Goal: Information Seeking & Learning: Learn about a topic

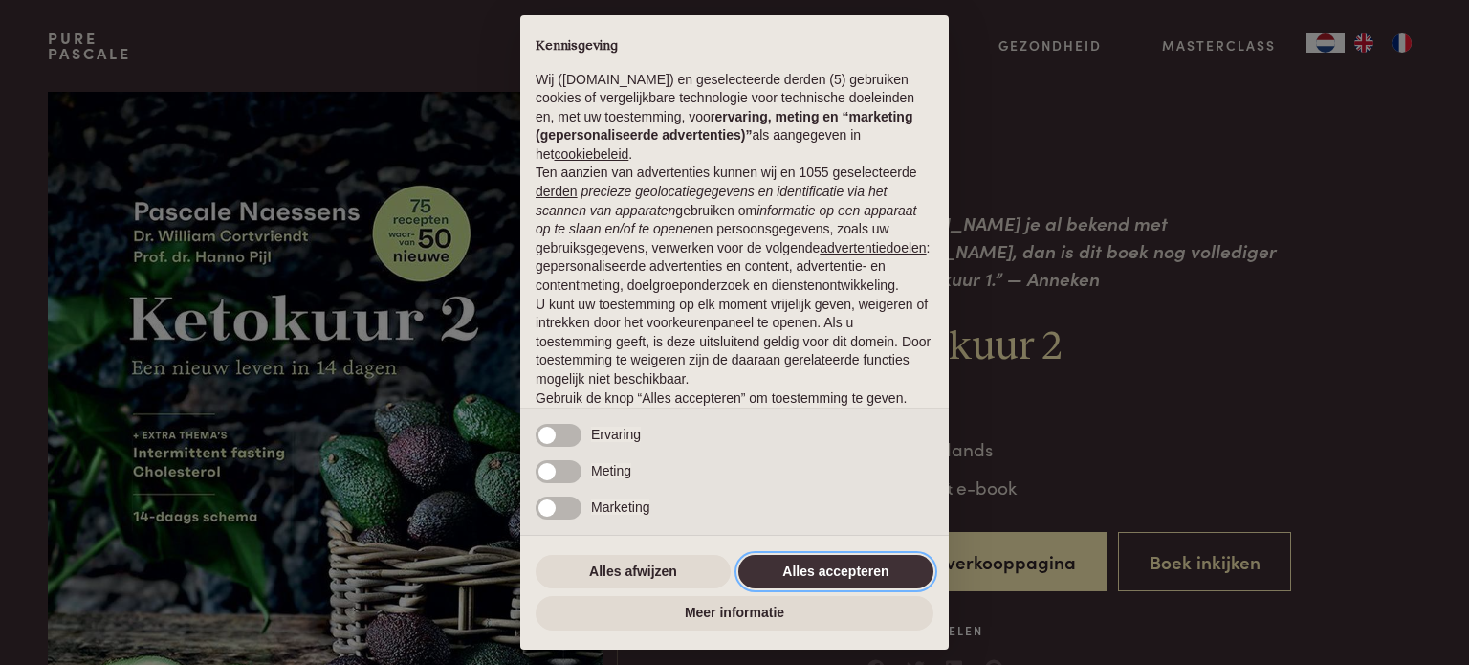
click at [860, 563] on button "Alles accepteren" at bounding box center [835, 572] width 195 height 34
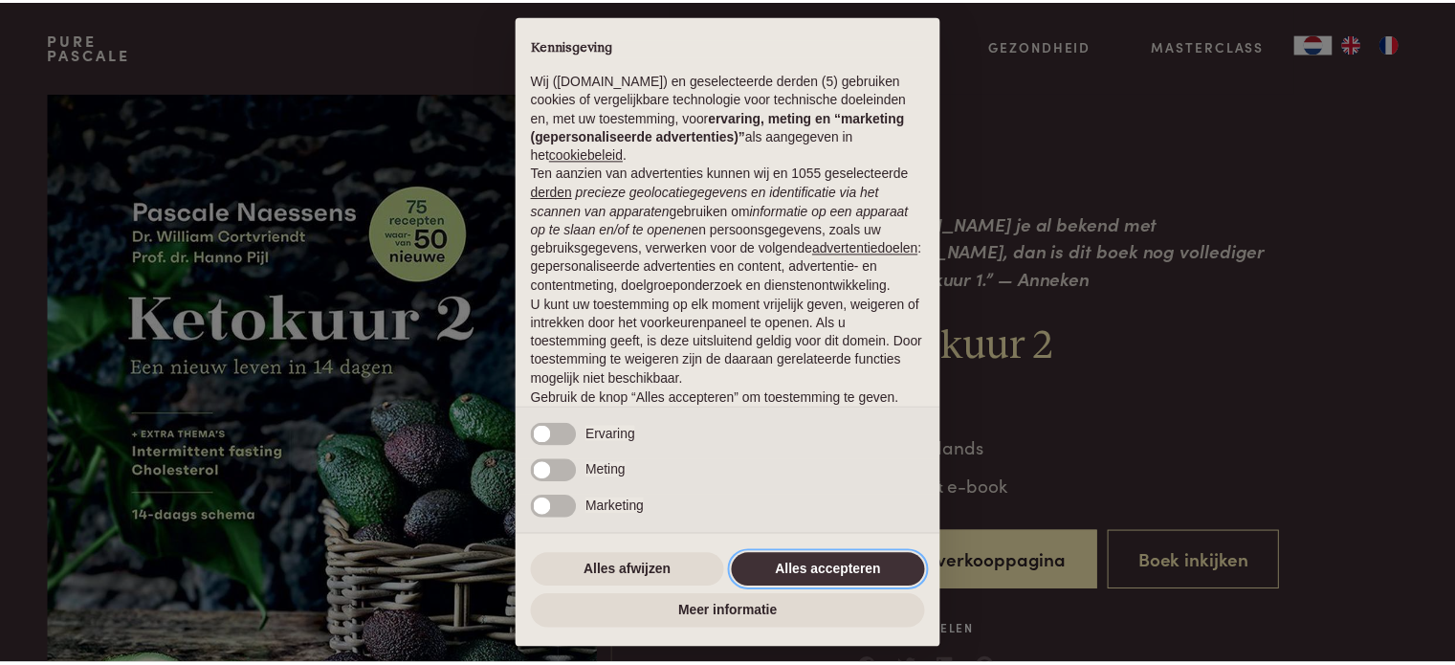
scroll to position [103, 0]
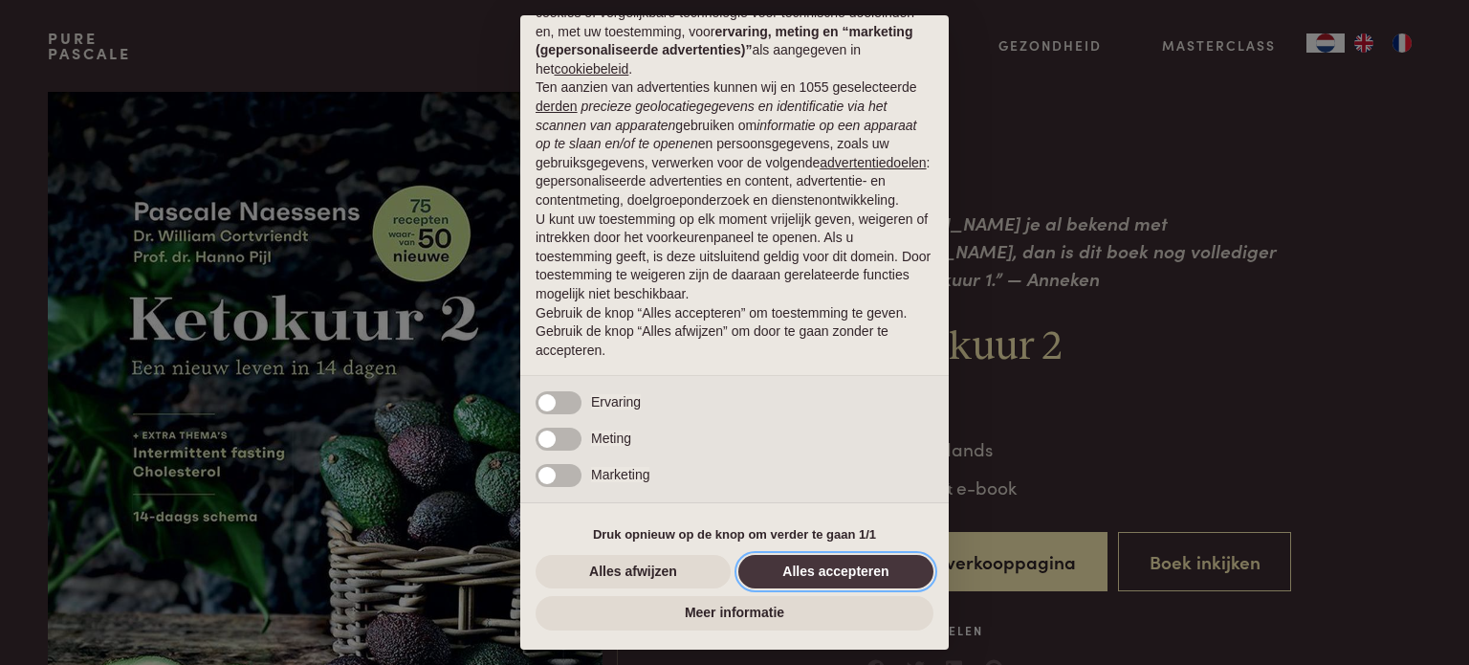
click at [847, 573] on button "Alles accepteren" at bounding box center [835, 572] width 195 height 34
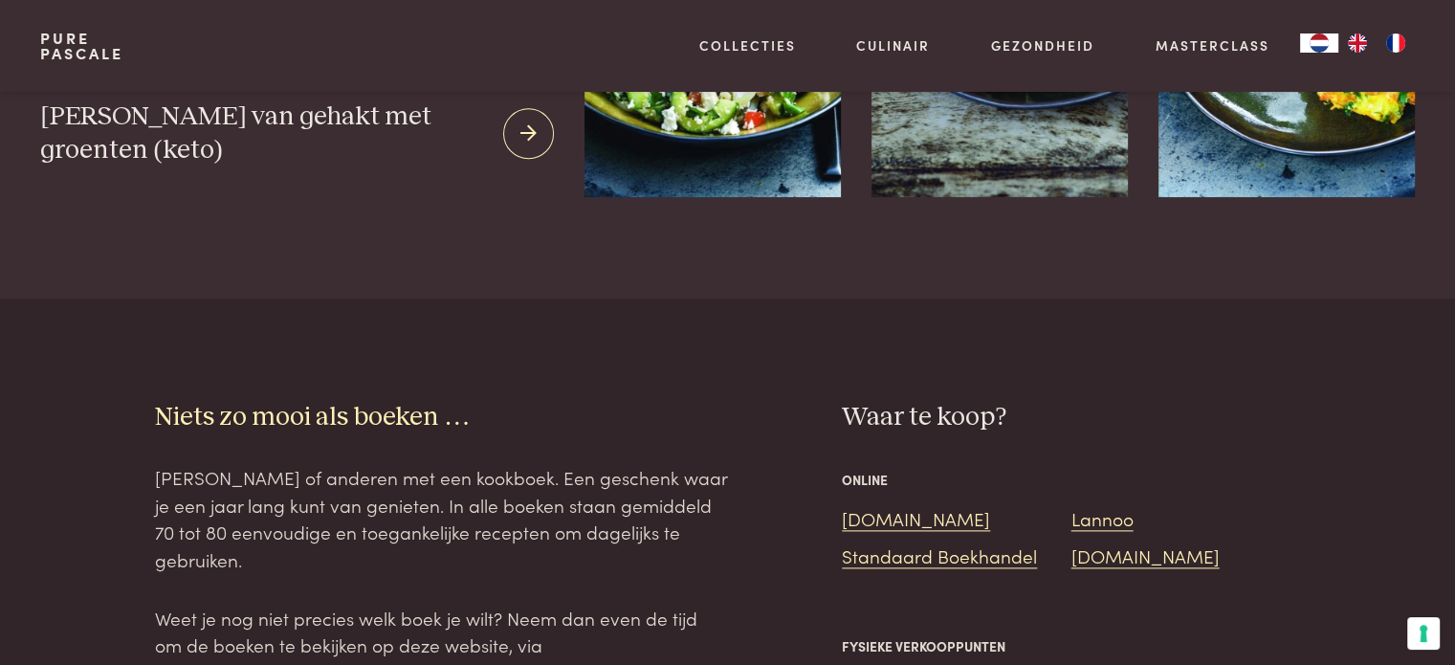
scroll to position [2391, 0]
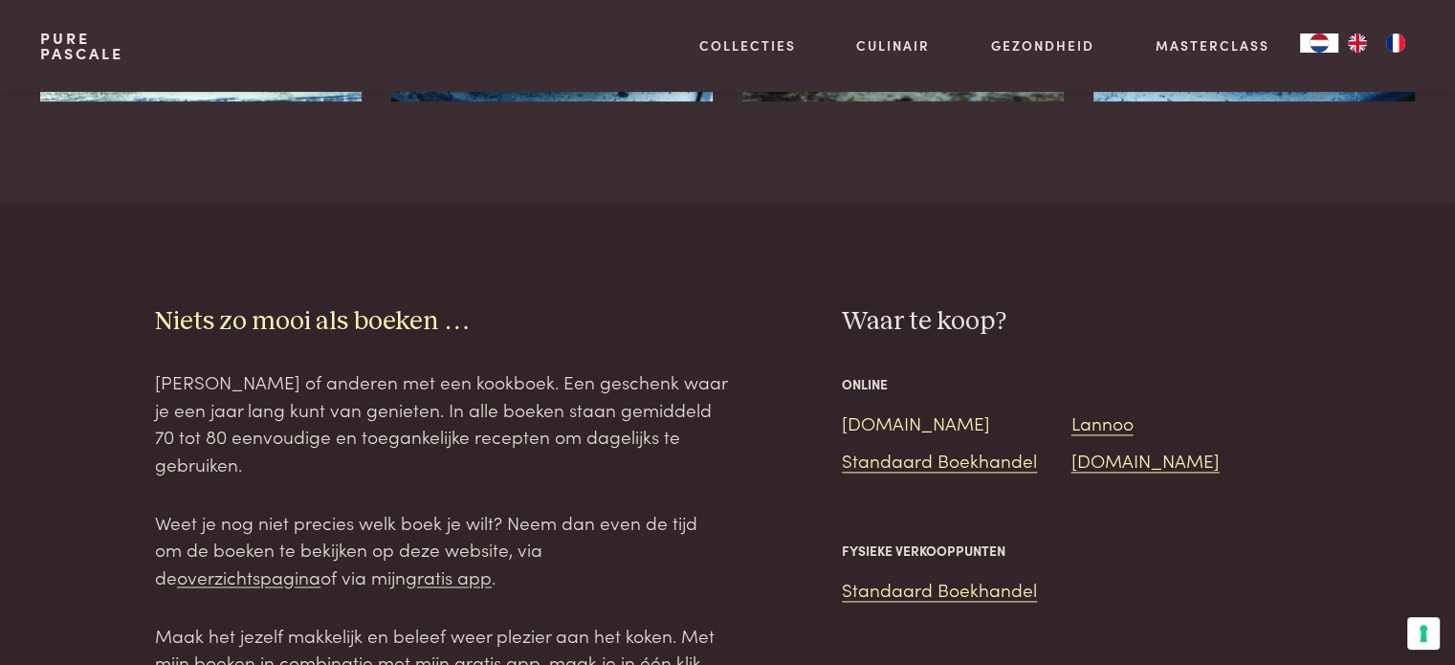
click at [869, 409] on link "Bol.com" at bounding box center [916, 422] width 148 height 26
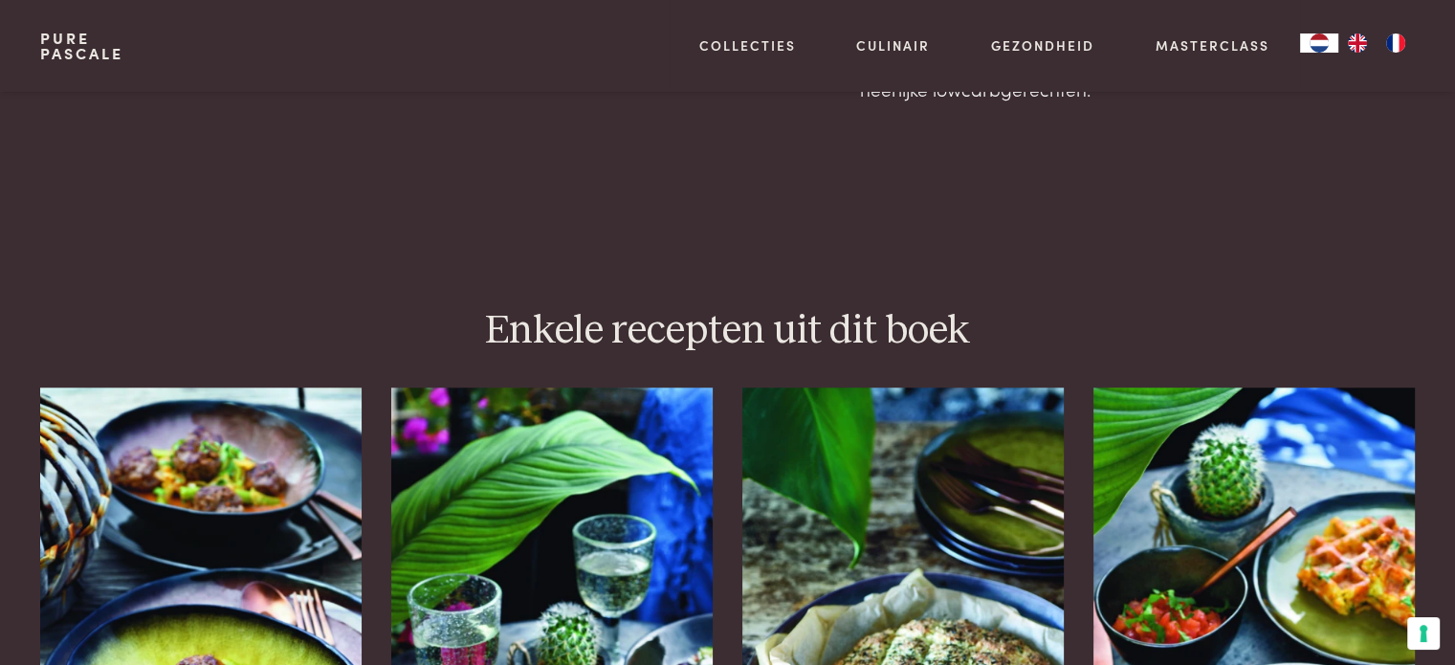
scroll to position [1531, 0]
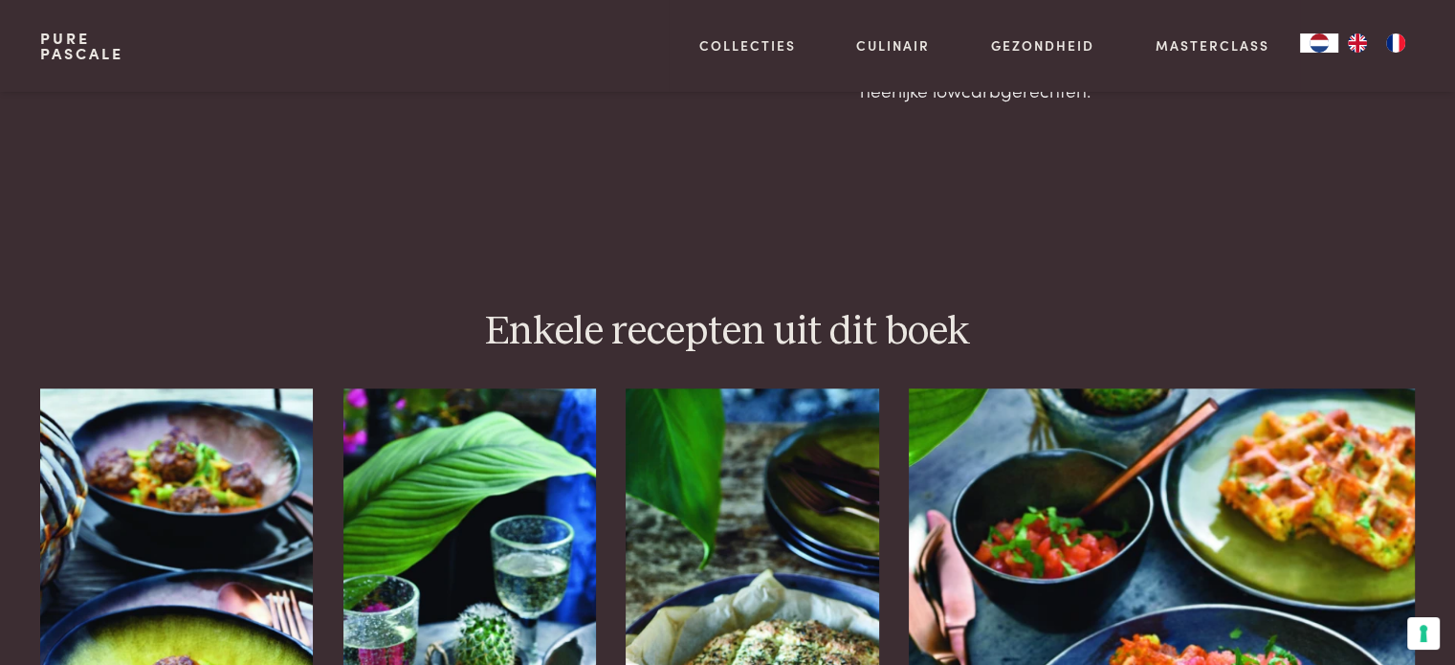
click at [1289, 504] on img at bounding box center [1161, 619] width 505 height 462
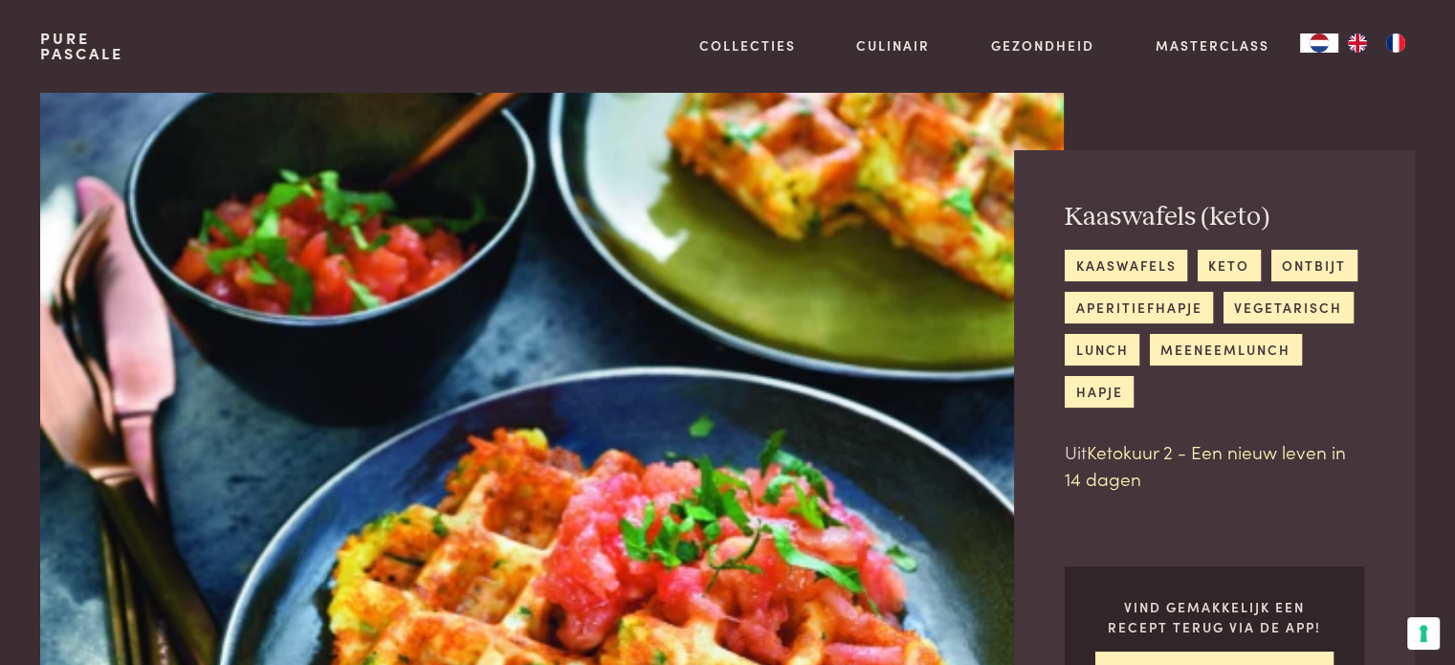
scroll to position [96, 0]
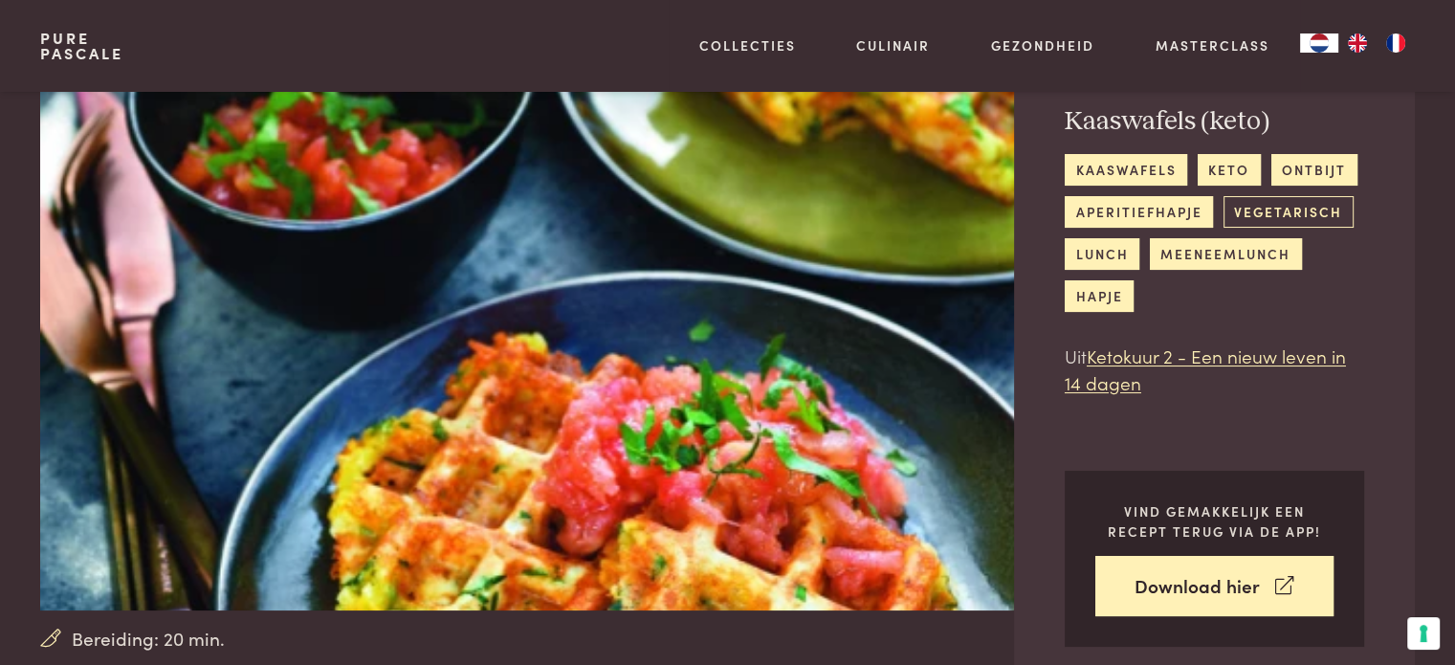
click at [1301, 222] on link "vegetarisch" at bounding box center [1288, 212] width 130 height 32
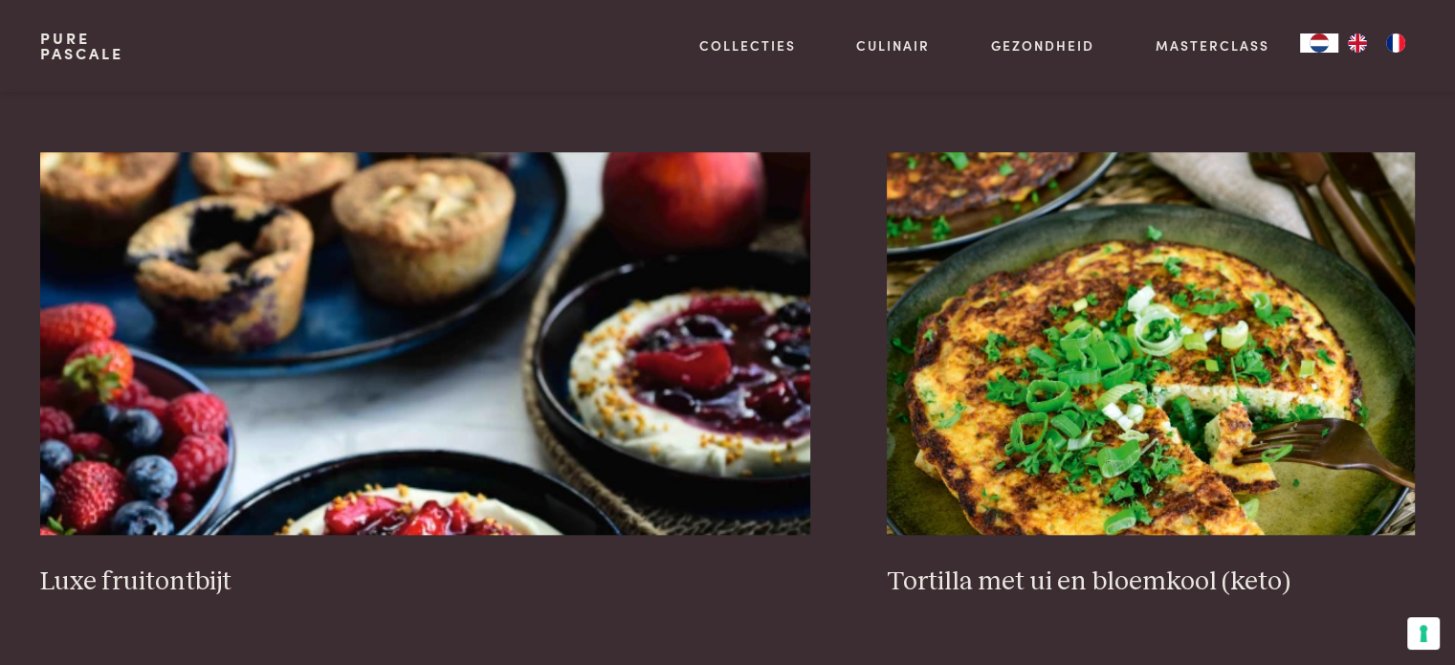
scroll to position [1818, 0]
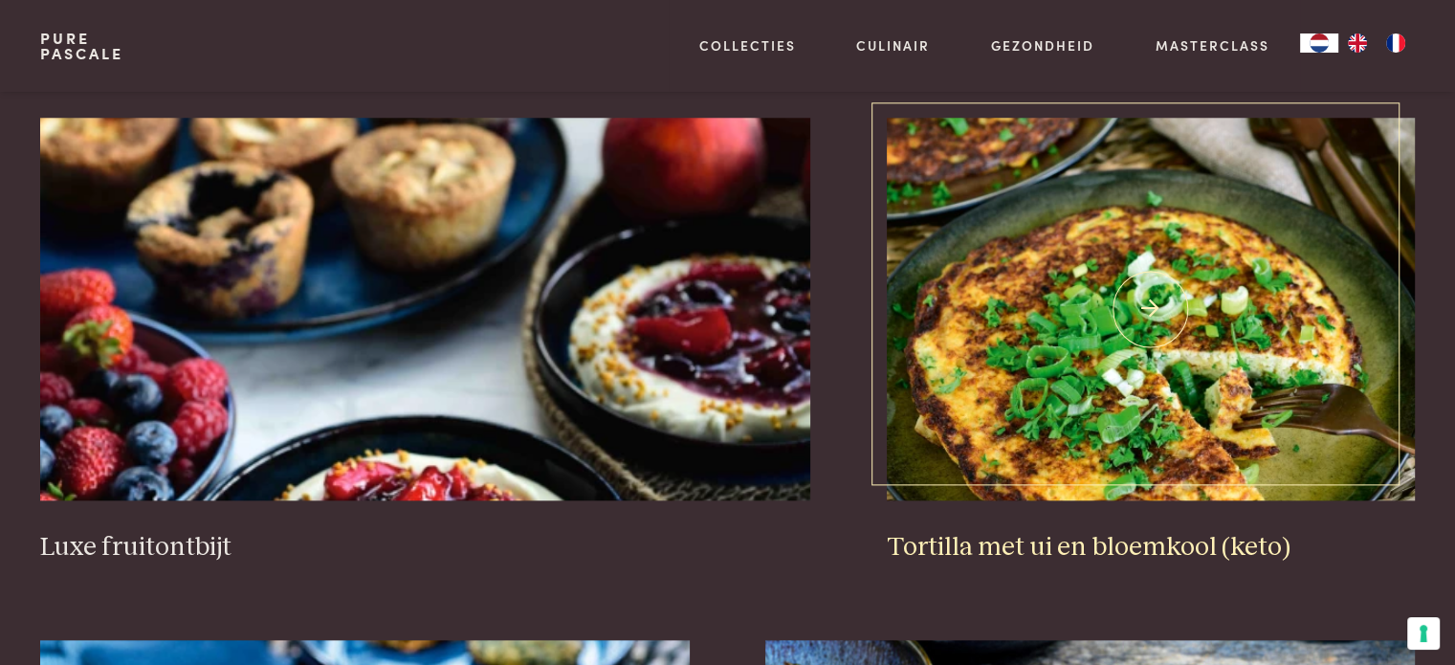
click at [1087, 438] on img at bounding box center [1151, 309] width 528 height 383
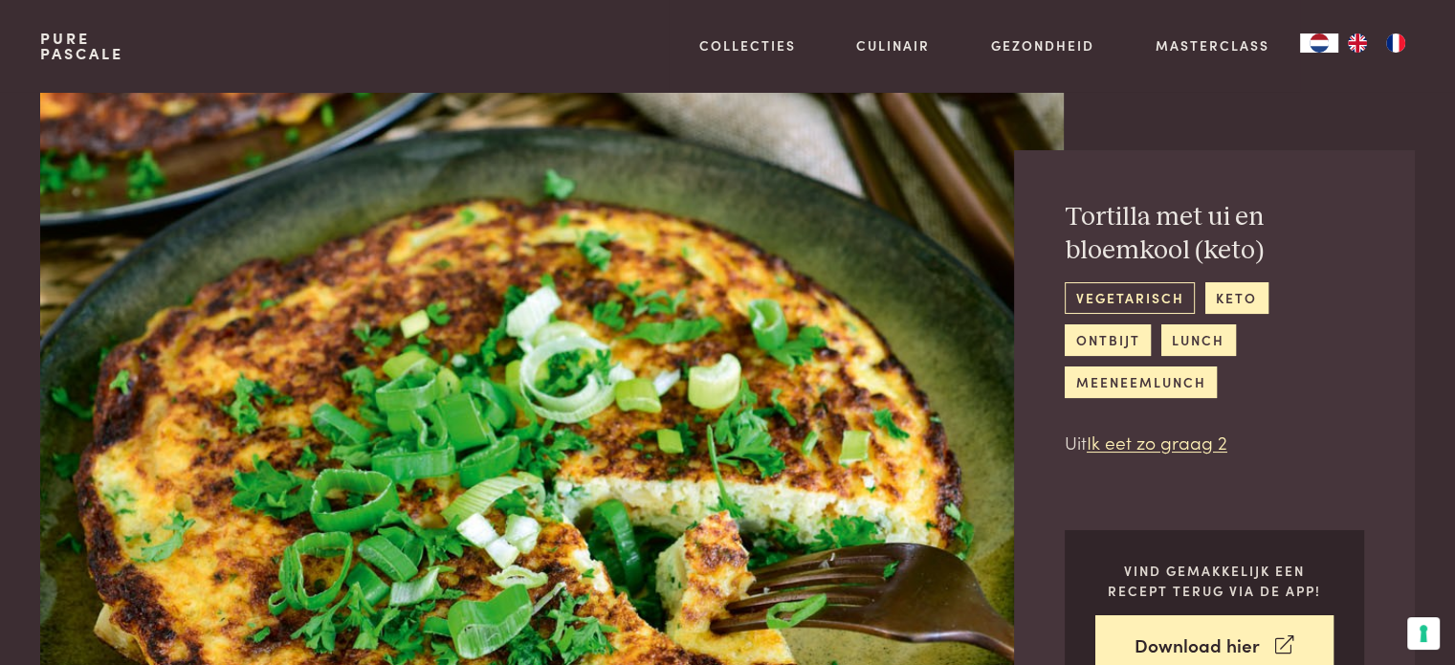
click at [1124, 298] on link "vegetarisch" at bounding box center [1130, 298] width 130 height 32
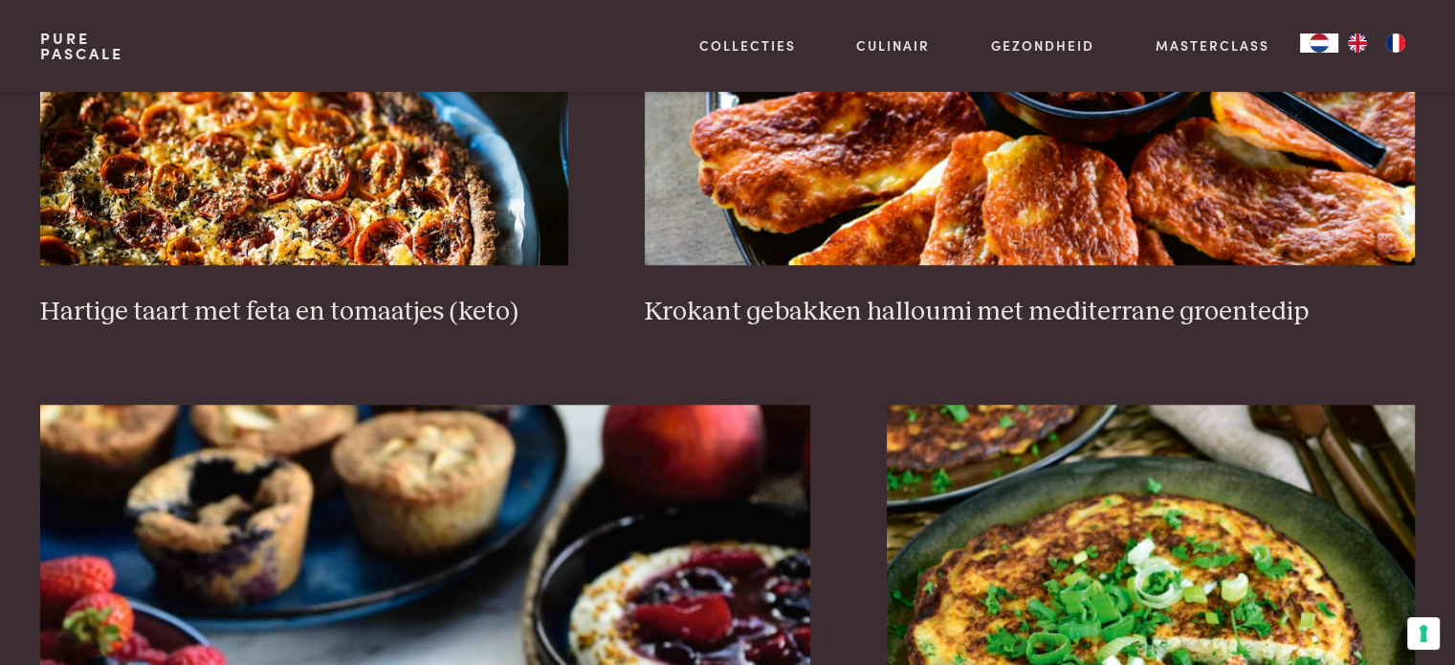
scroll to position [1722, 0]
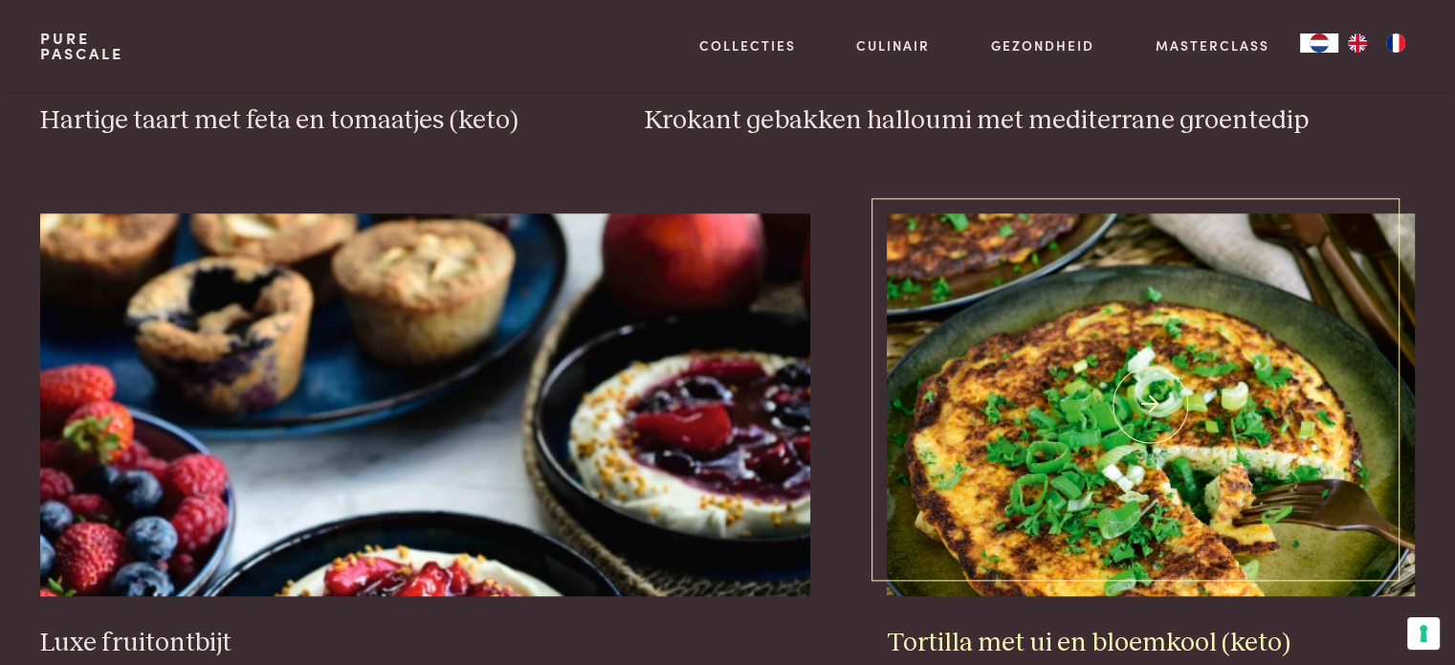
click at [1070, 347] on img at bounding box center [1151, 404] width 528 height 383
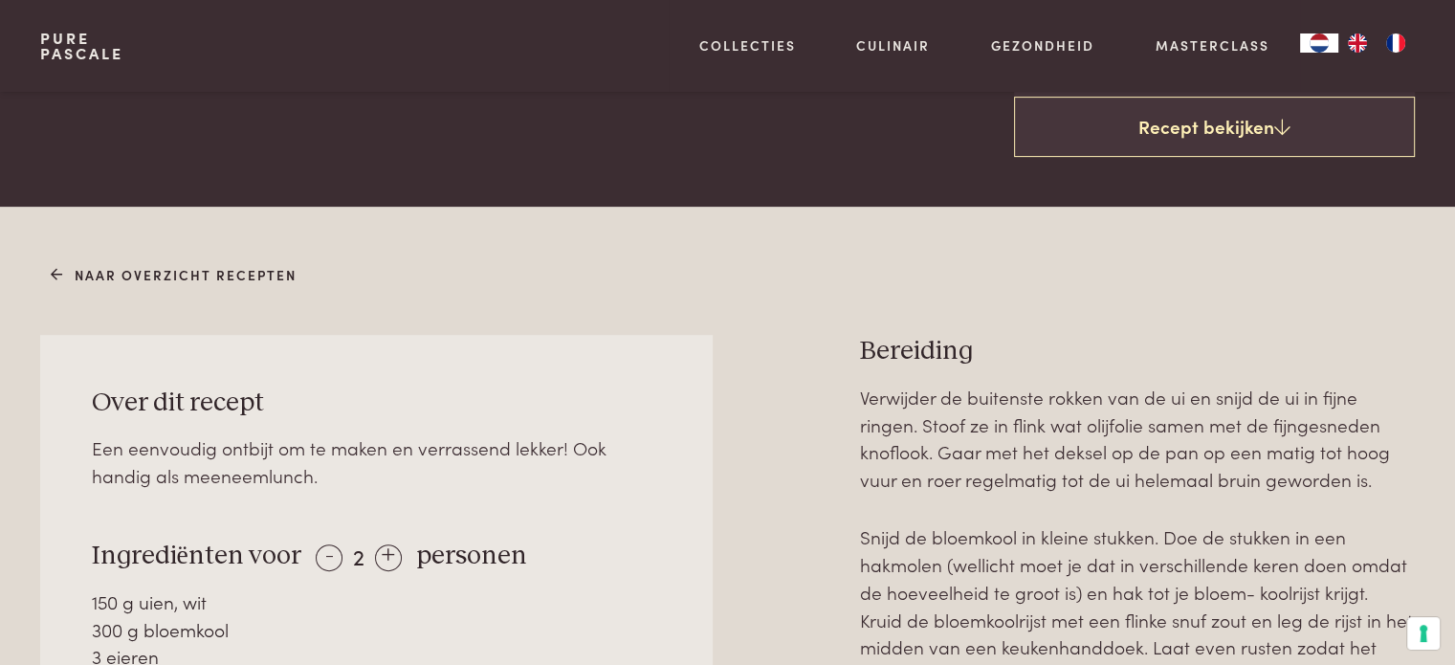
scroll to position [765, 0]
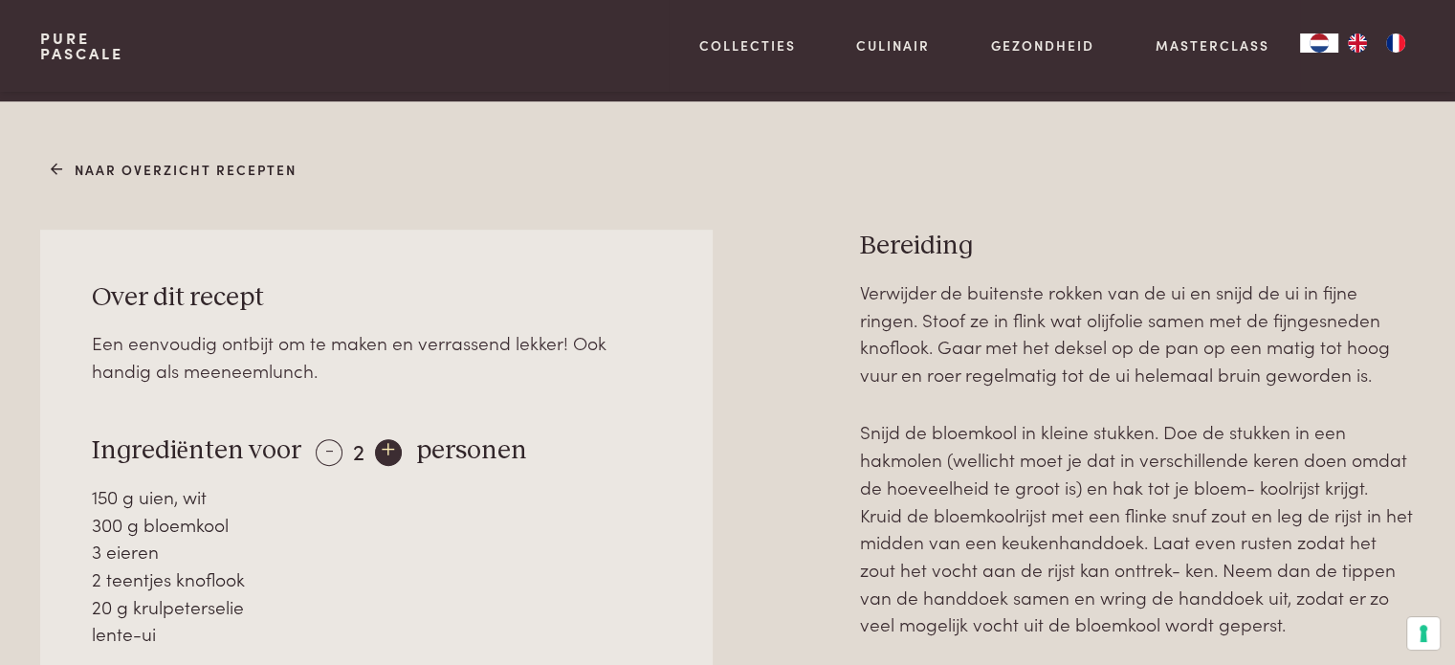
click at [381, 439] on div "+" at bounding box center [388, 452] width 27 height 27
click at [323, 439] on div "-" at bounding box center [329, 452] width 27 height 27
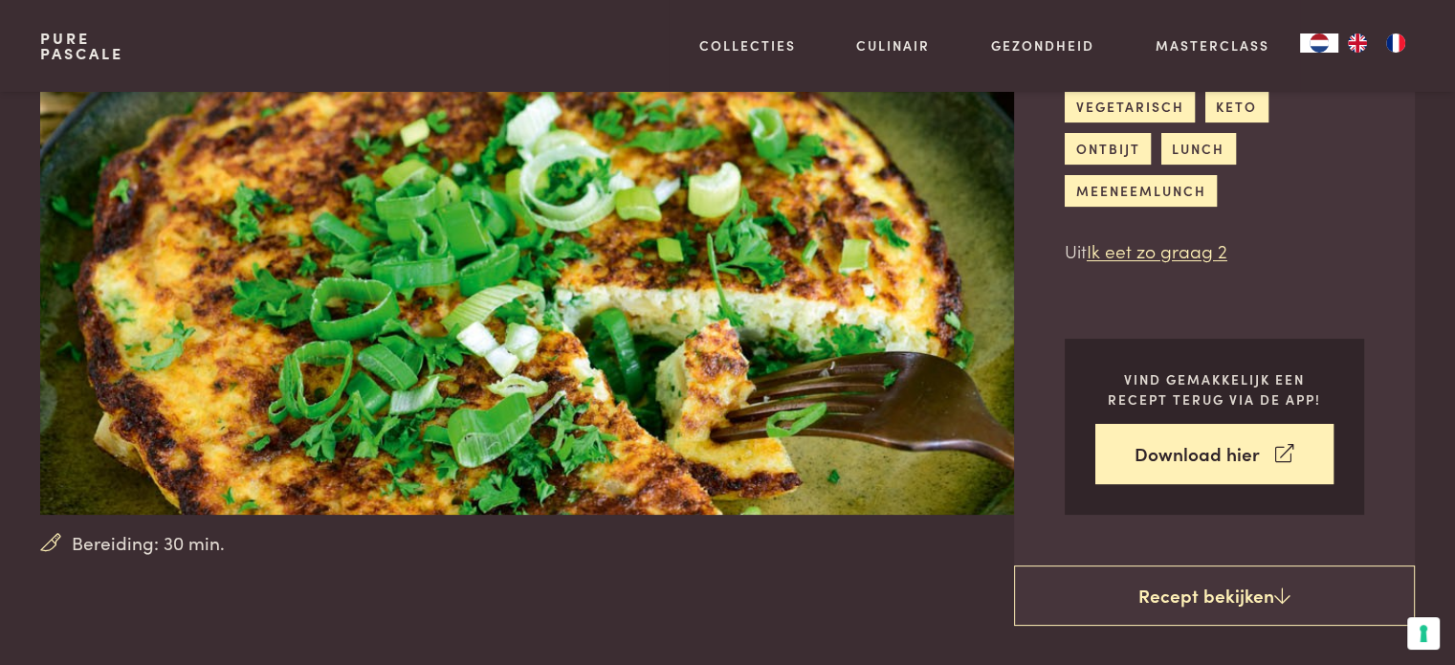
scroll to position [0, 0]
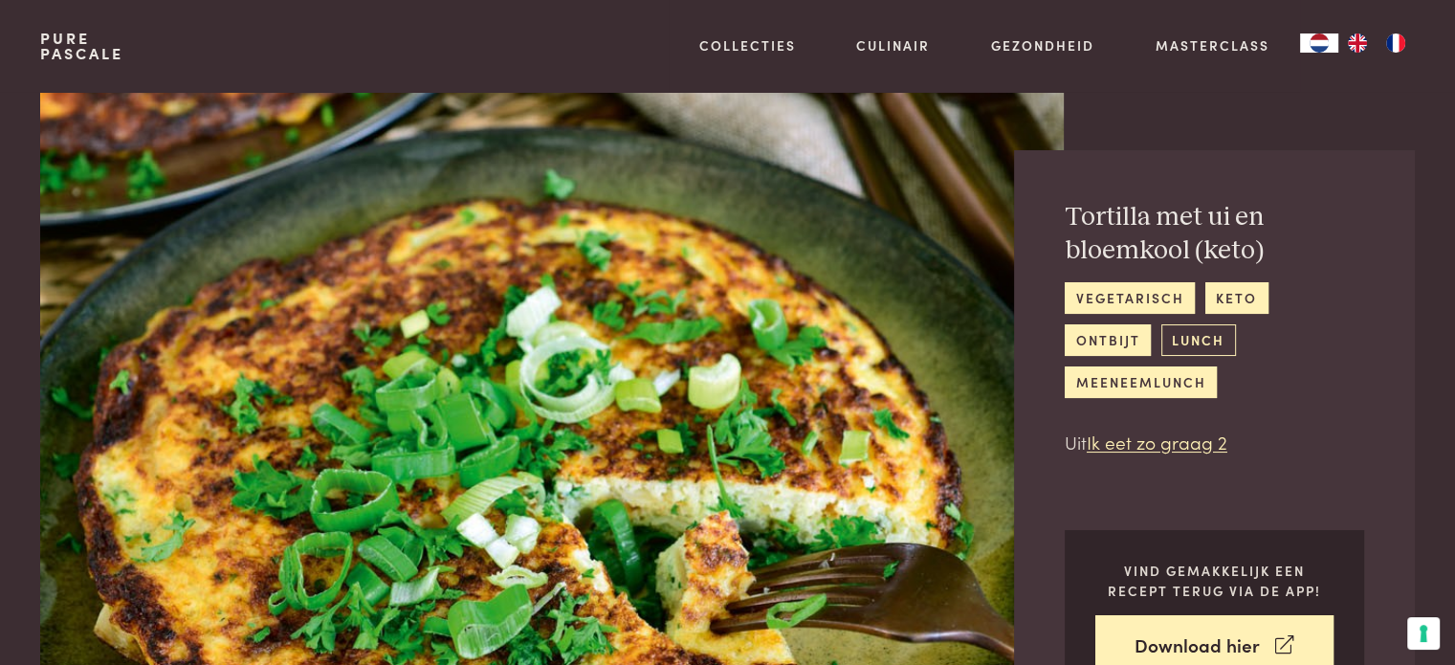
click at [1161, 339] on link "lunch" at bounding box center [1198, 340] width 75 height 32
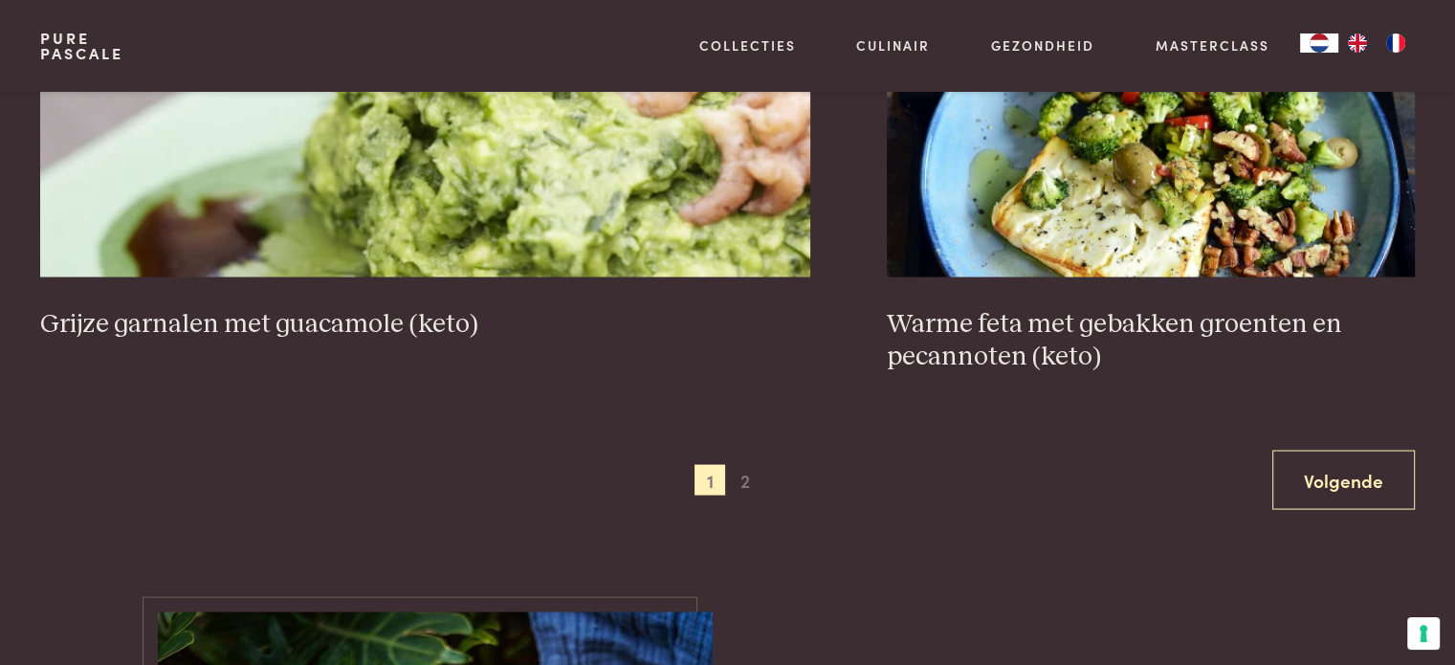
scroll to position [3539, 0]
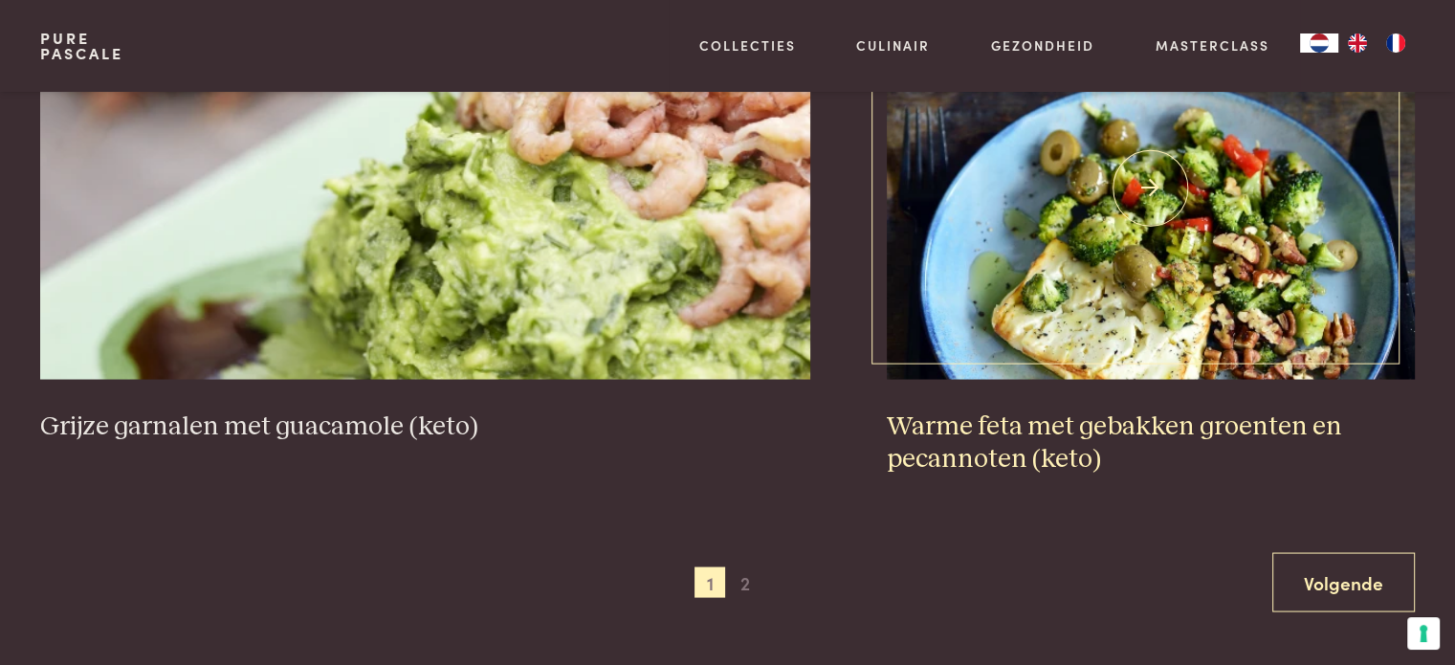
click at [1197, 282] on img at bounding box center [1151, 187] width 528 height 383
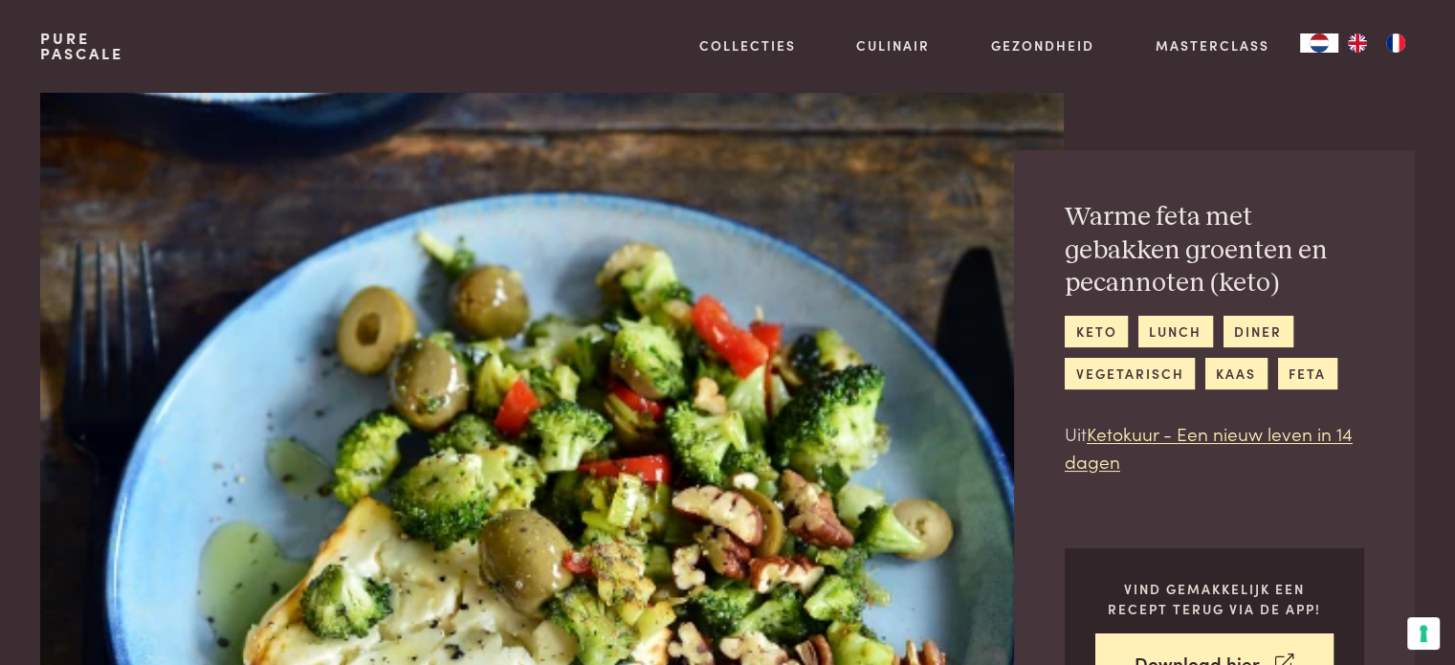
click at [57, 41] on link "Pure Pascale" at bounding box center [81, 46] width 83 height 31
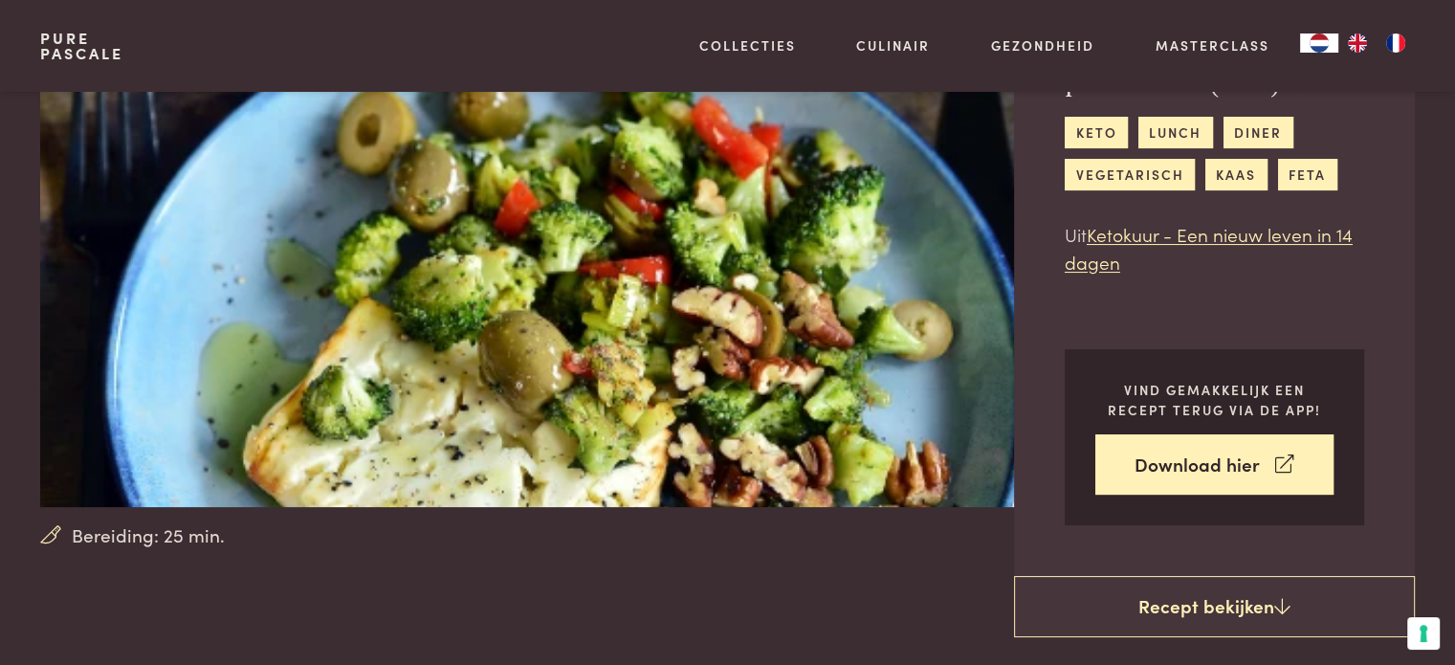
scroll to position [96, 0]
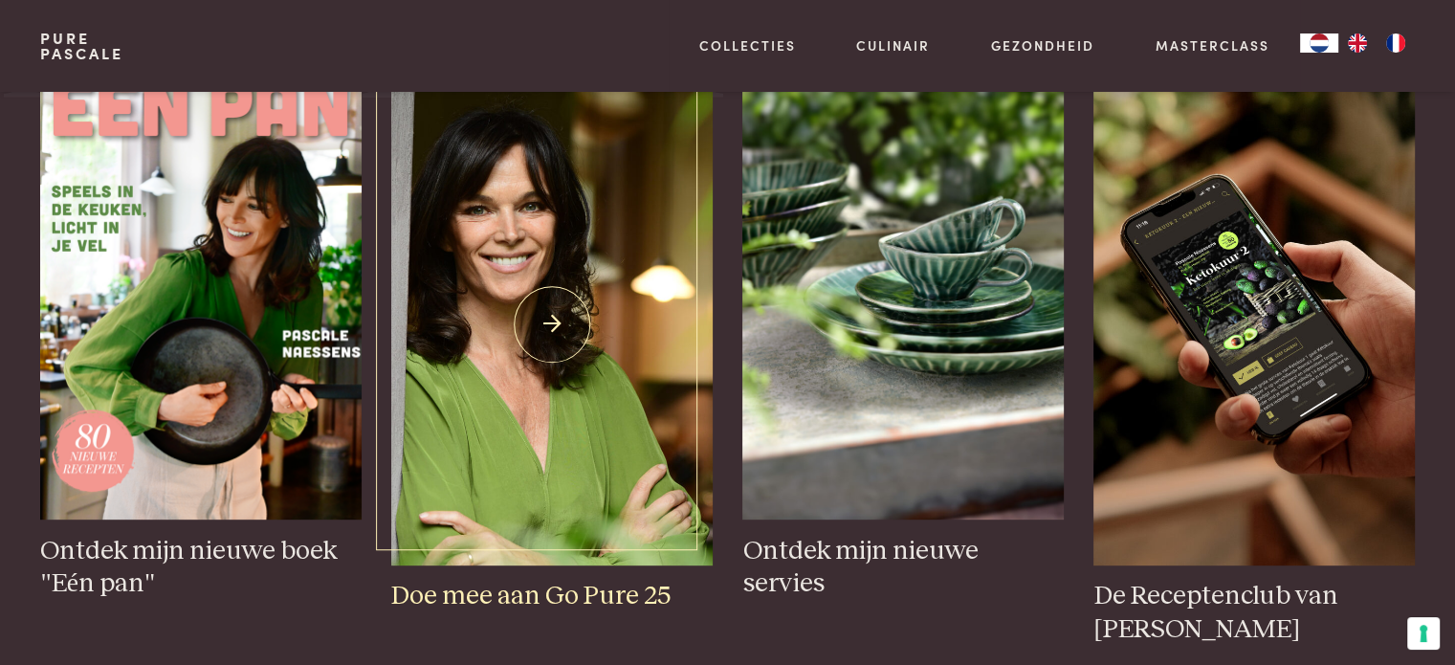
scroll to position [861, 0]
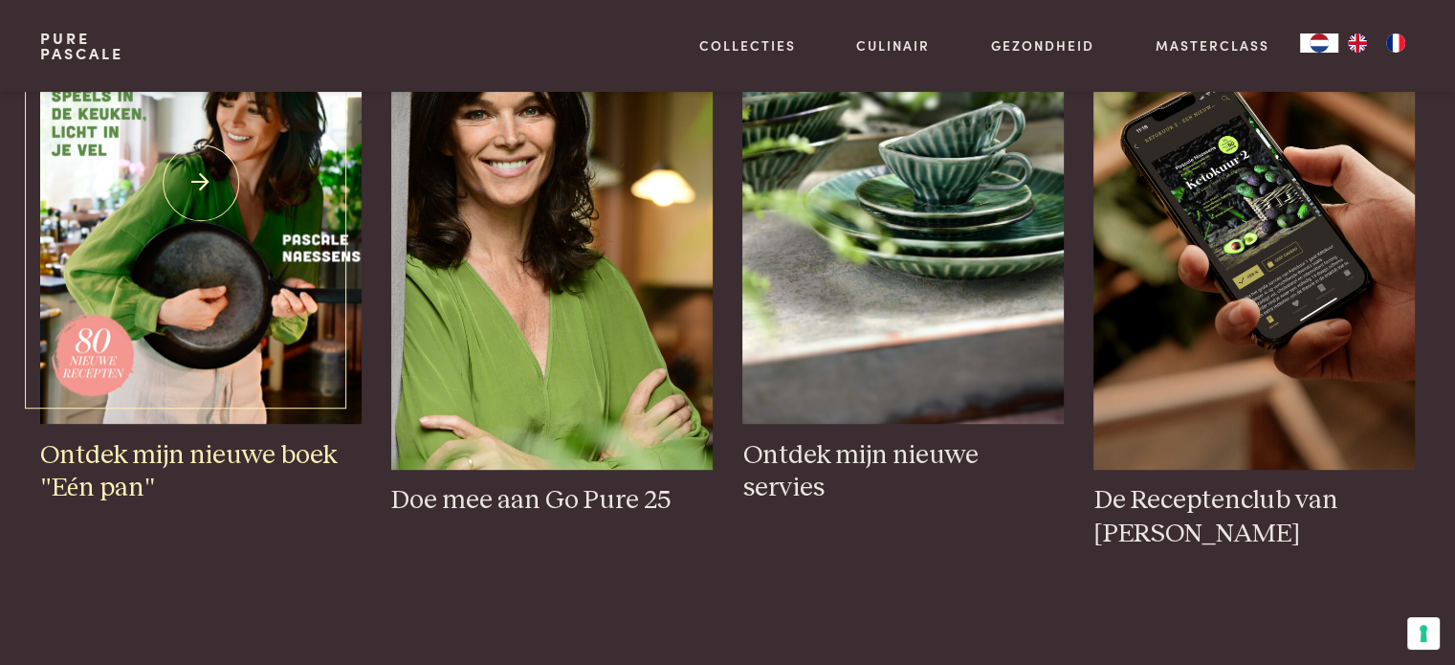
click at [134, 451] on h3 "Ontdek mijn nieuwe boek "Eén pan"" at bounding box center [200, 472] width 320 height 66
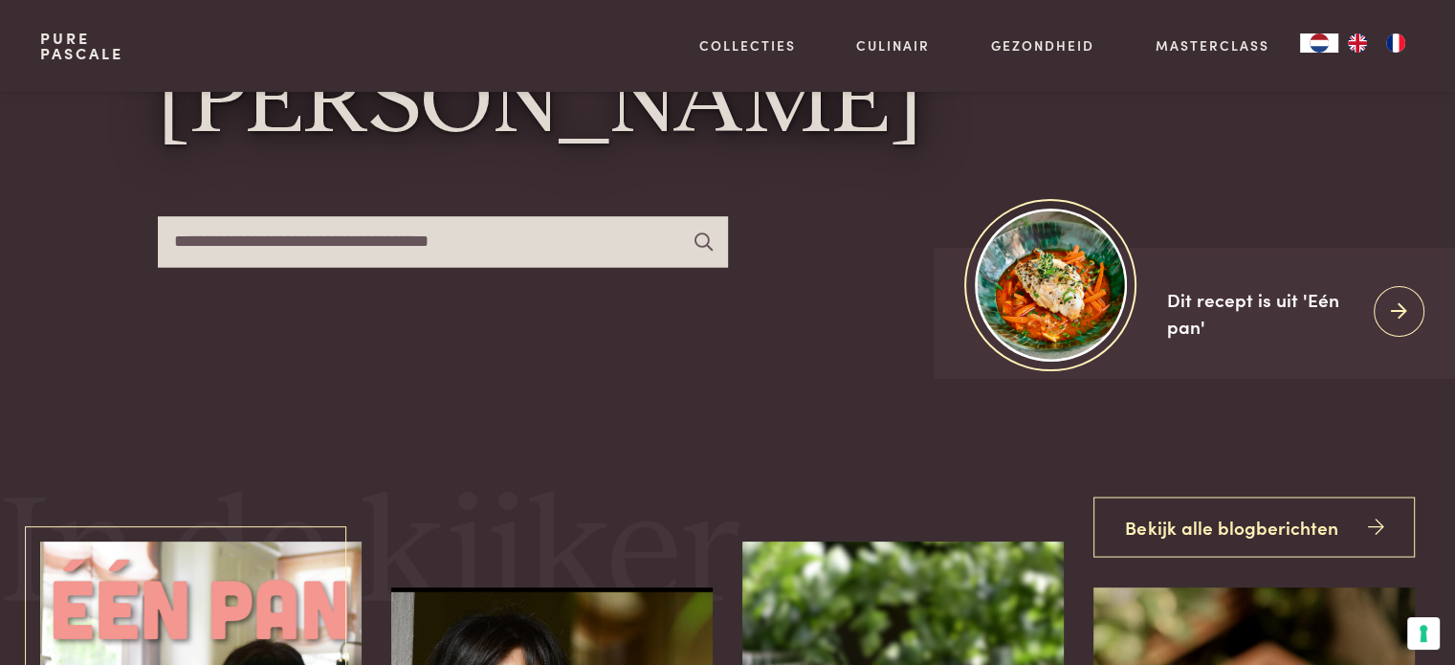
scroll to position [0, 0]
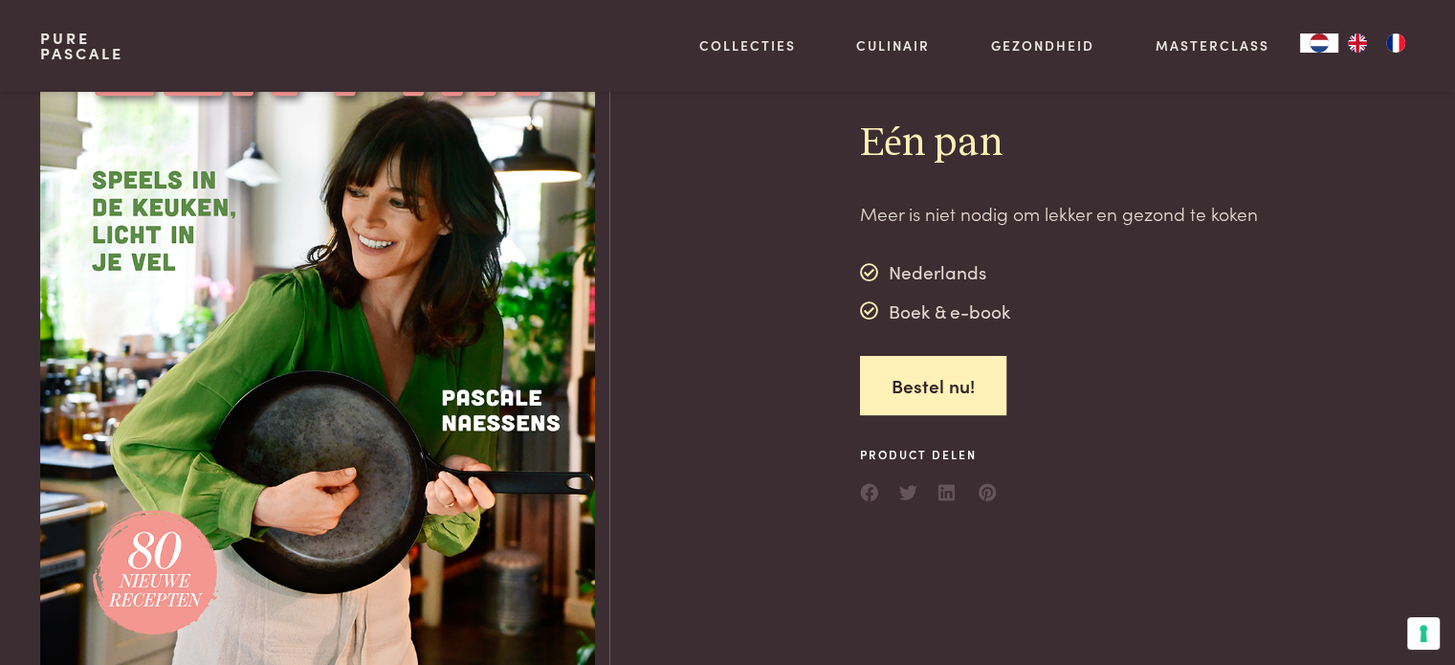
scroll to position [191, 0]
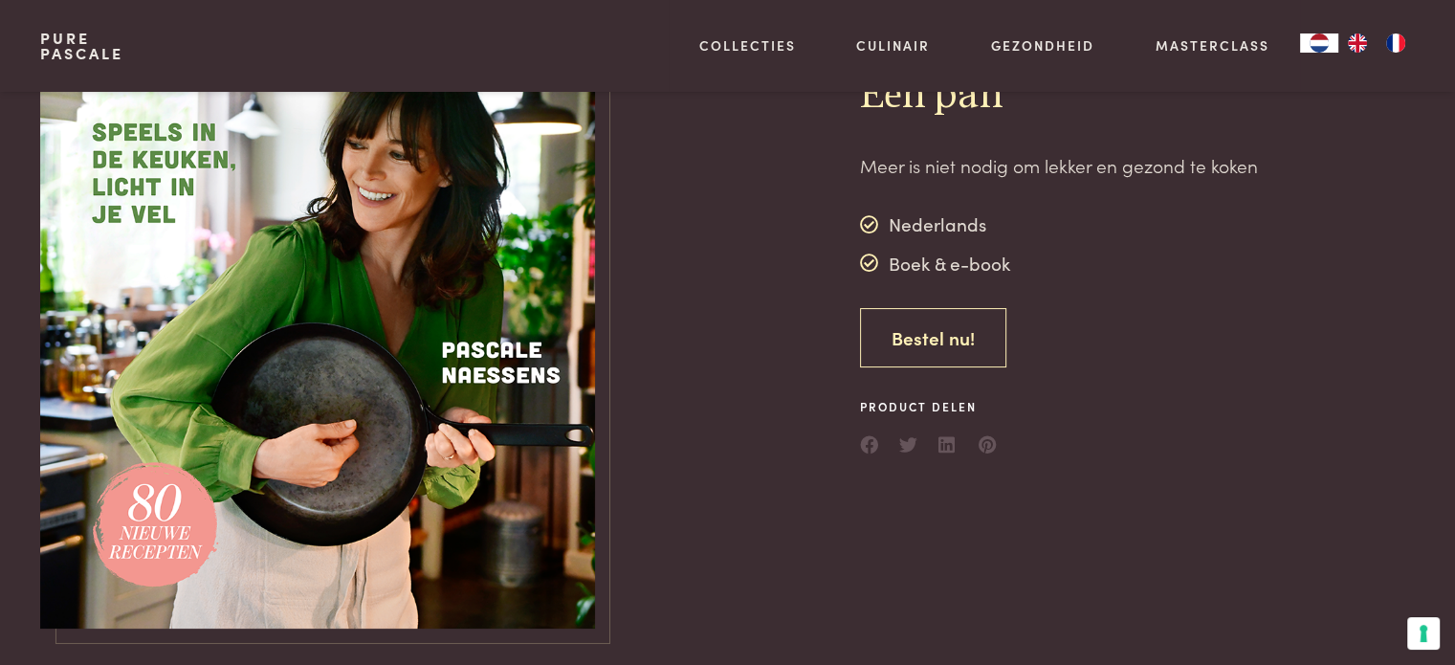
click at [899, 340] on link "Bestel nu!" at bounding box center [933, 338] width 146 height 60
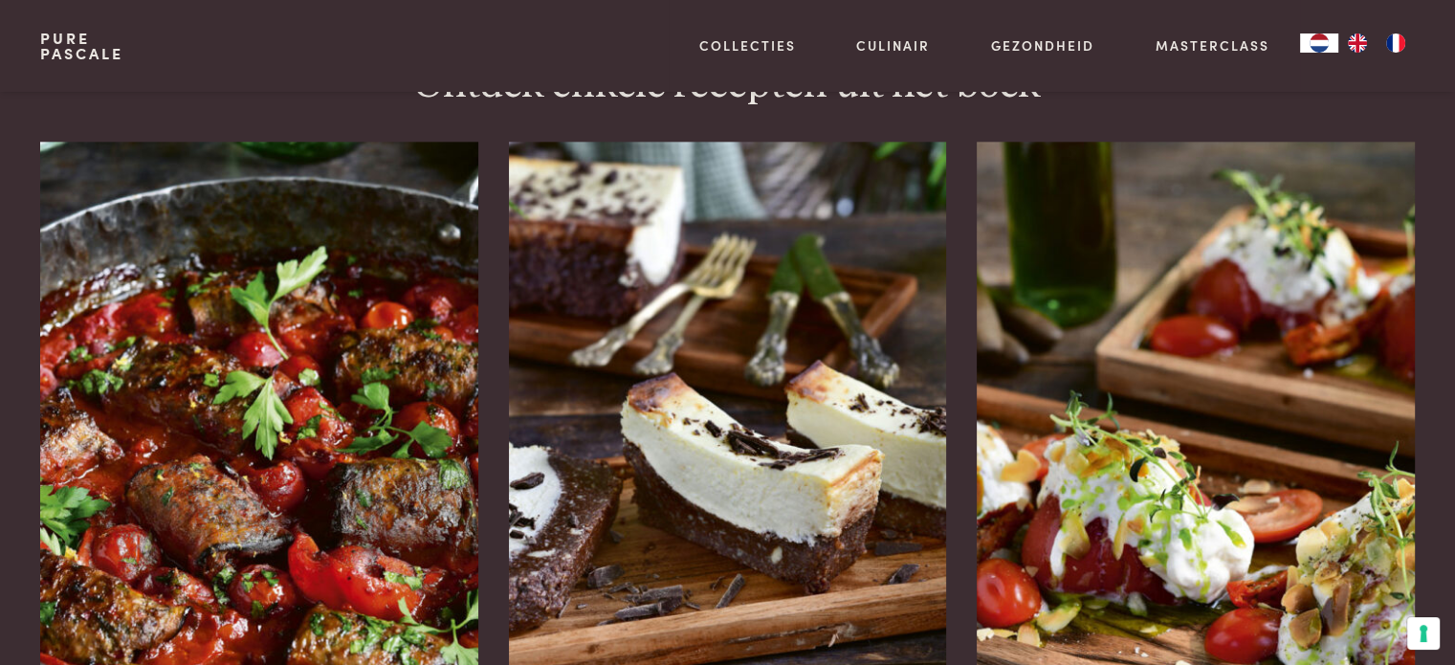
scroll to position [2391, 0]
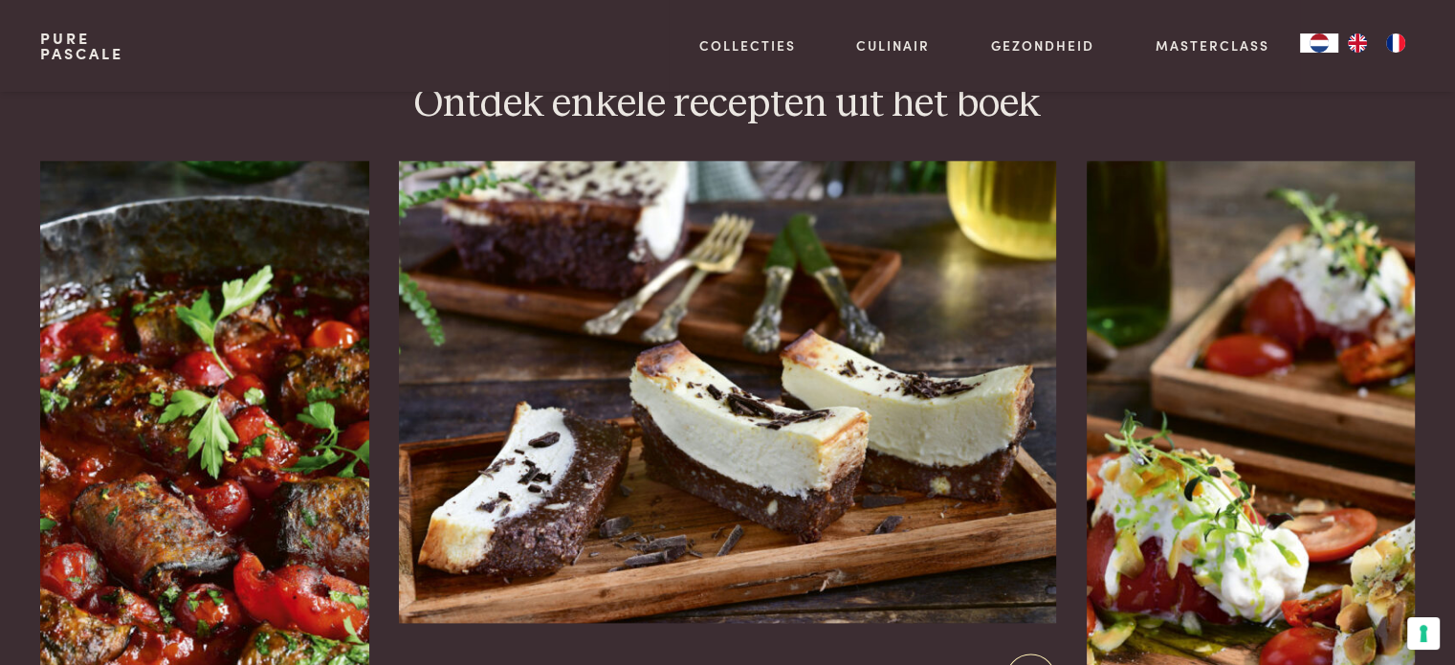
click at [597, 408] on img at bounding box center [727, 392] width 656 height 462
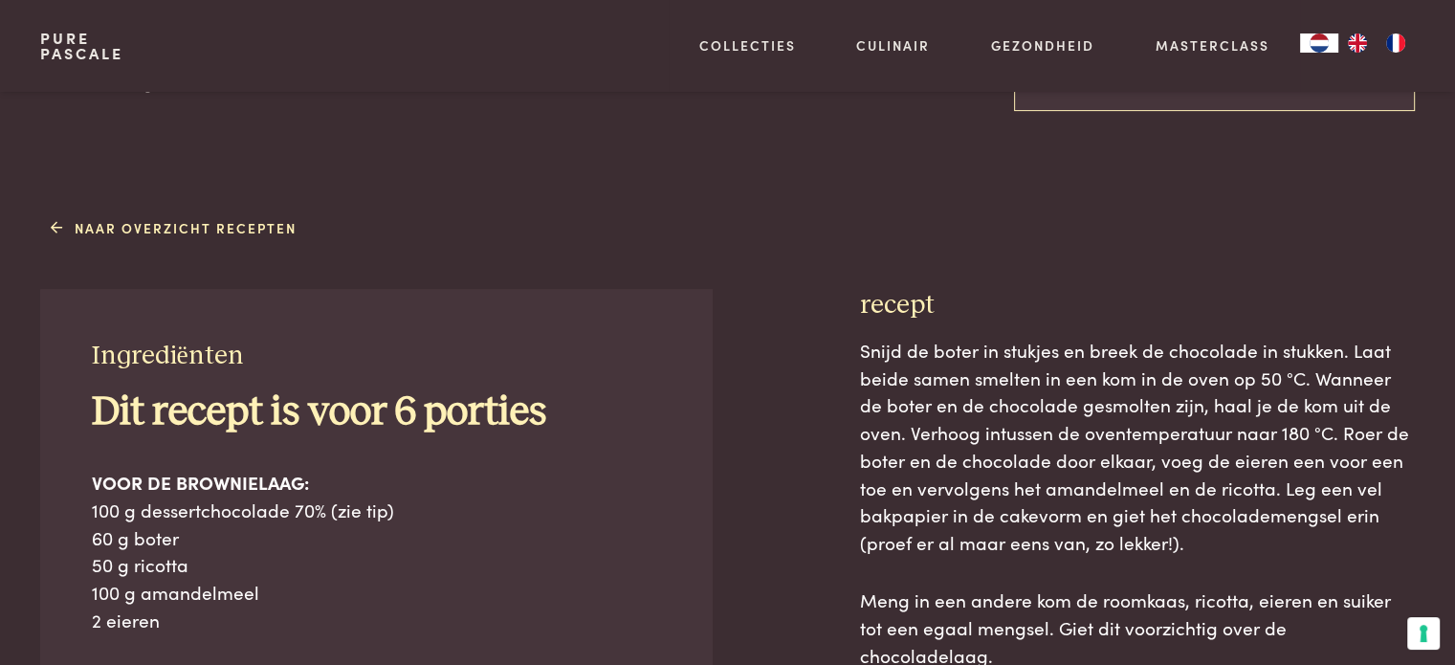
scroll to position [765, 0]
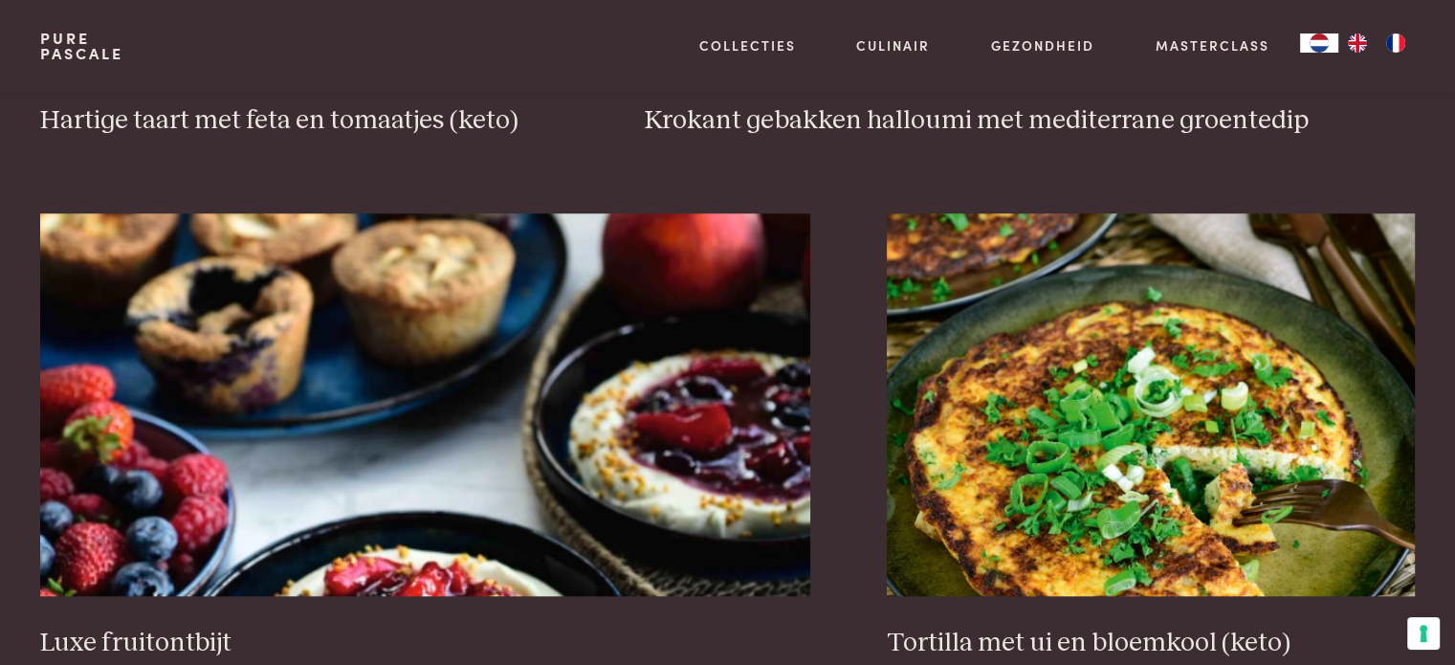
click at [85, 47] on link "Pure Pascale" at bounding box center [81, 46] width 83 height 31
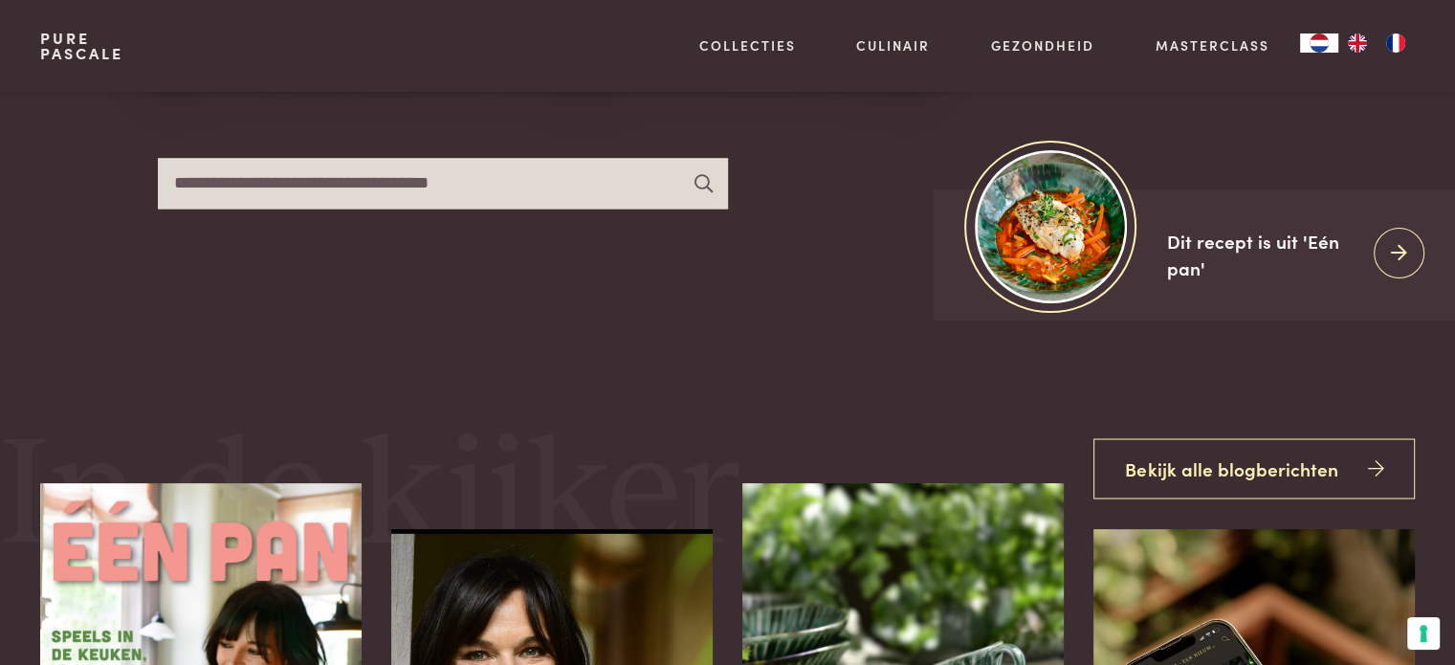
scroll to position [287, 0]
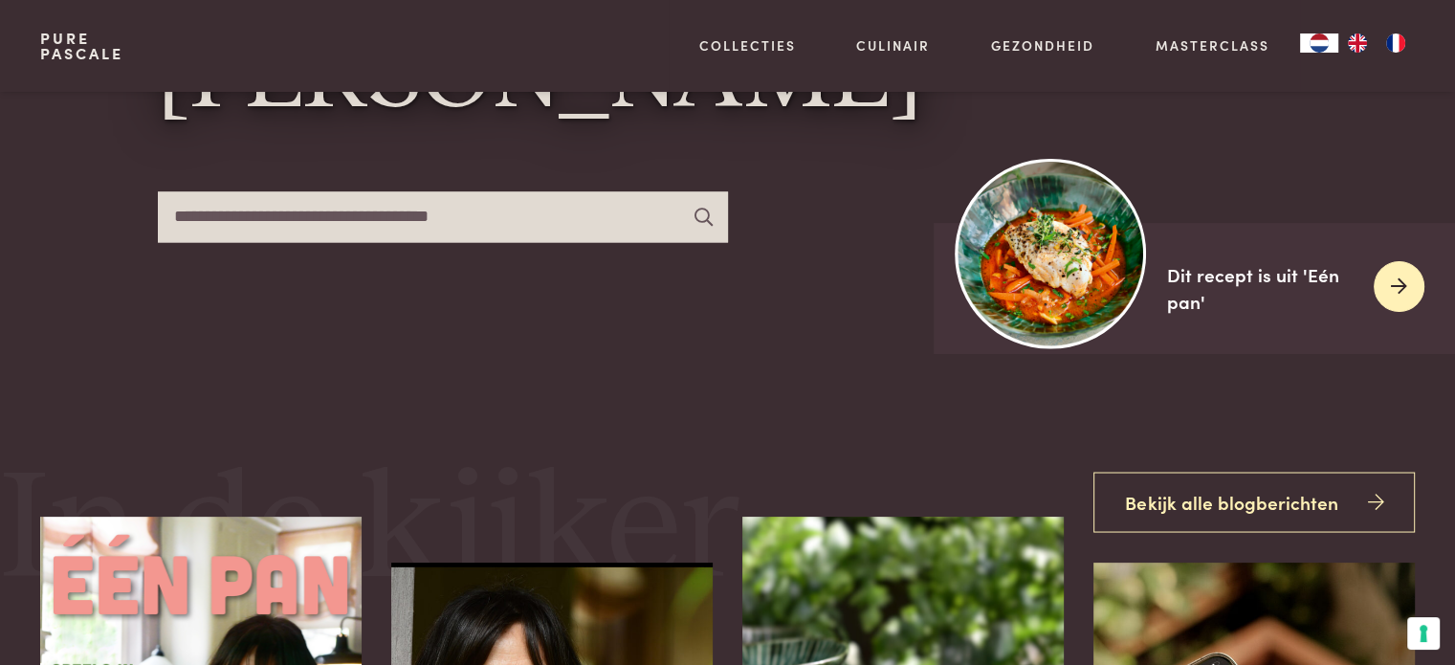
click at [1056, 274] on img at bounding box center [1051, 253] width 190 height 190
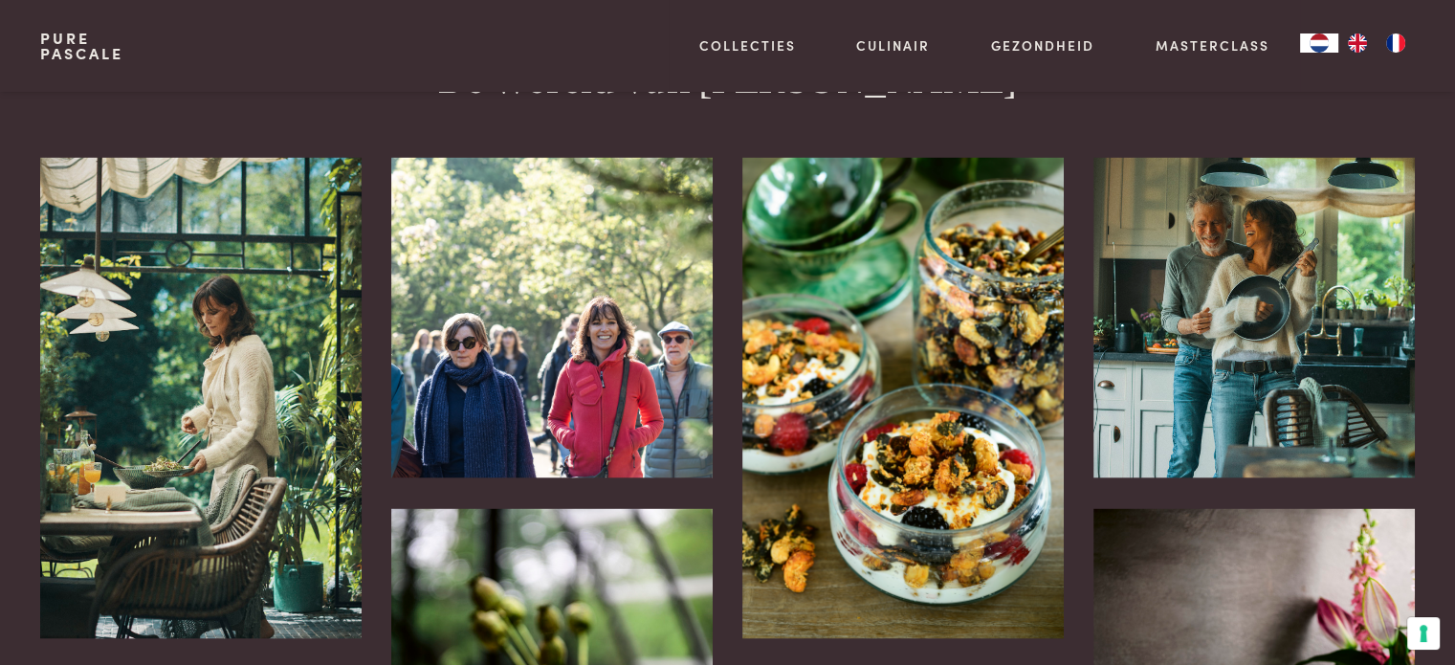
scroll to position [3635, 0]
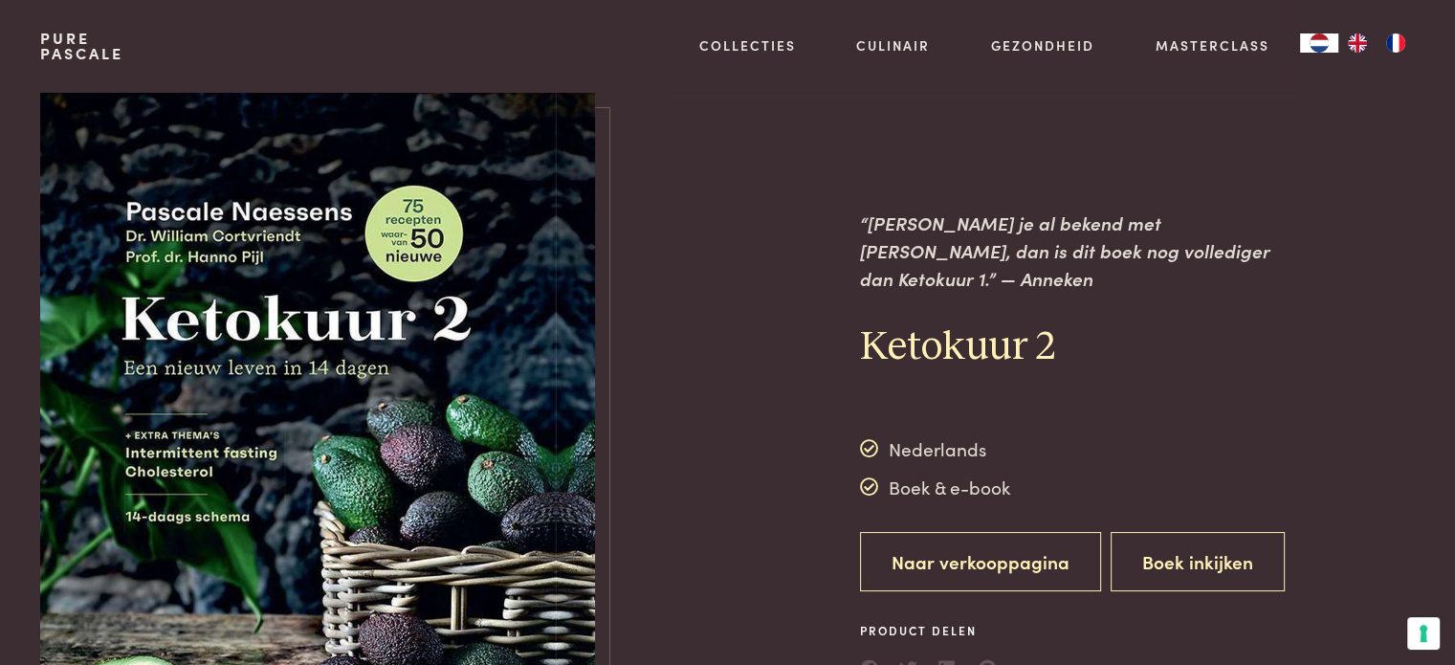
scroll to position [191, 0]
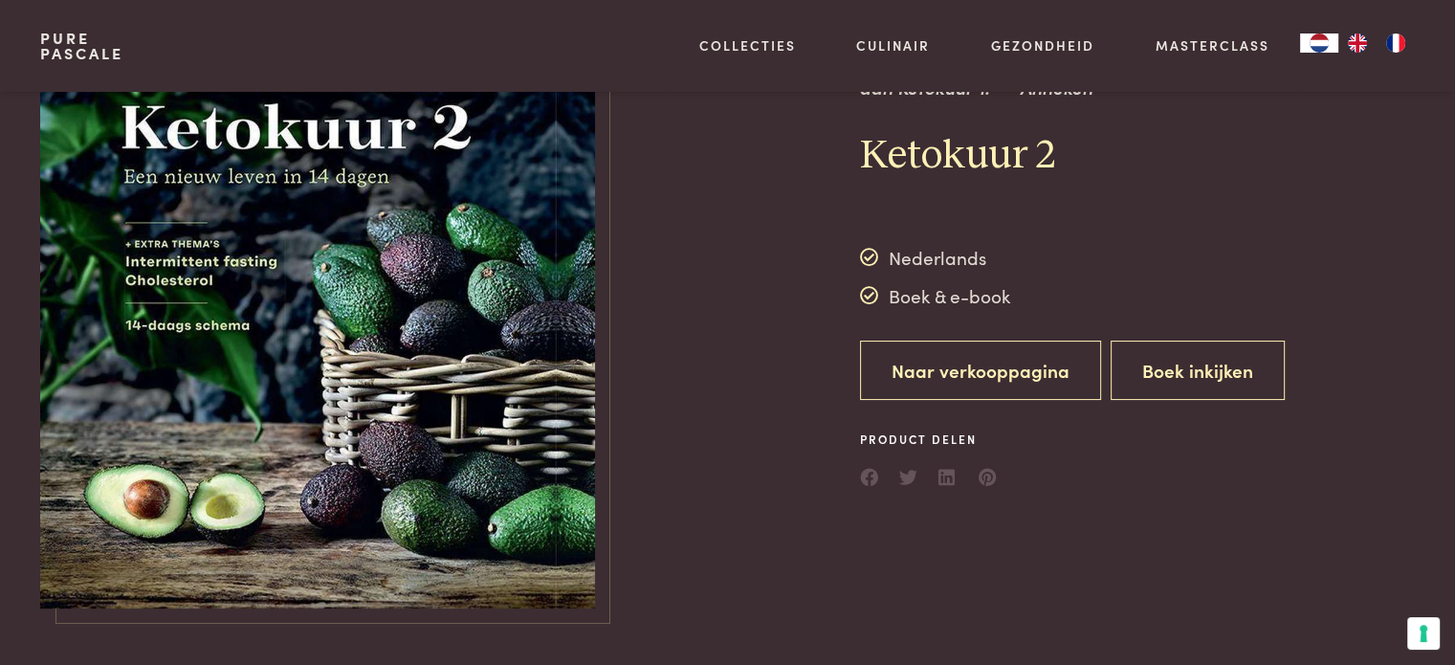
click at [1020, 371] on link "Naar verkooppagina" at bounding box center [980, 371] width 241 height 60
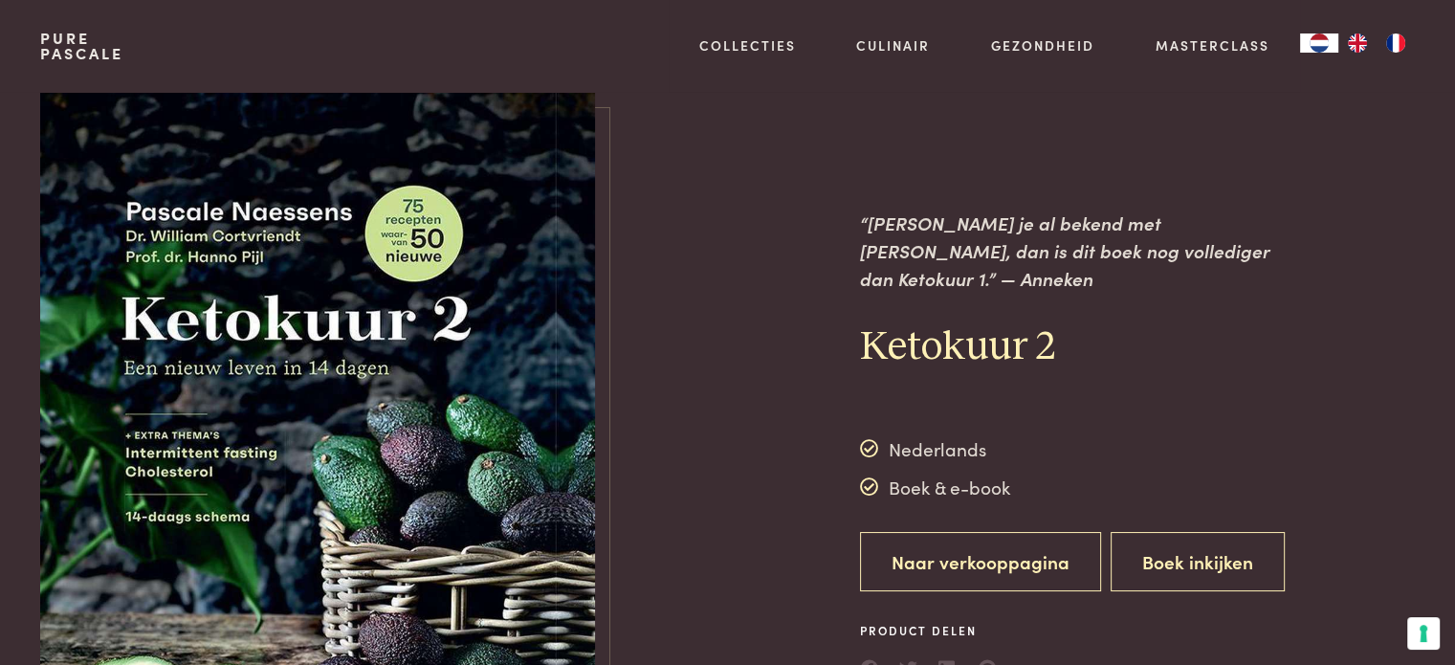
click at [1011, 542] on link "Naar verkooppagina" at bounding box center [980, 562] width 241 height 60
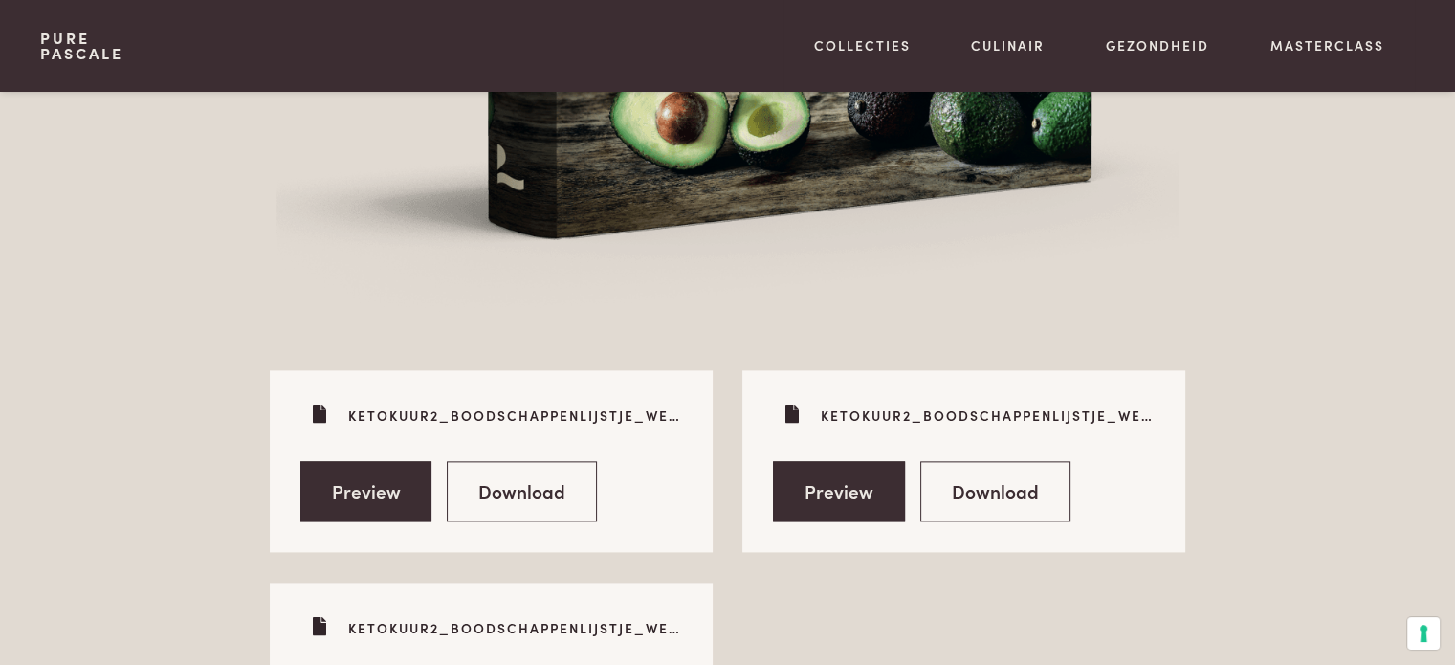
scroll to position [2391, 0]
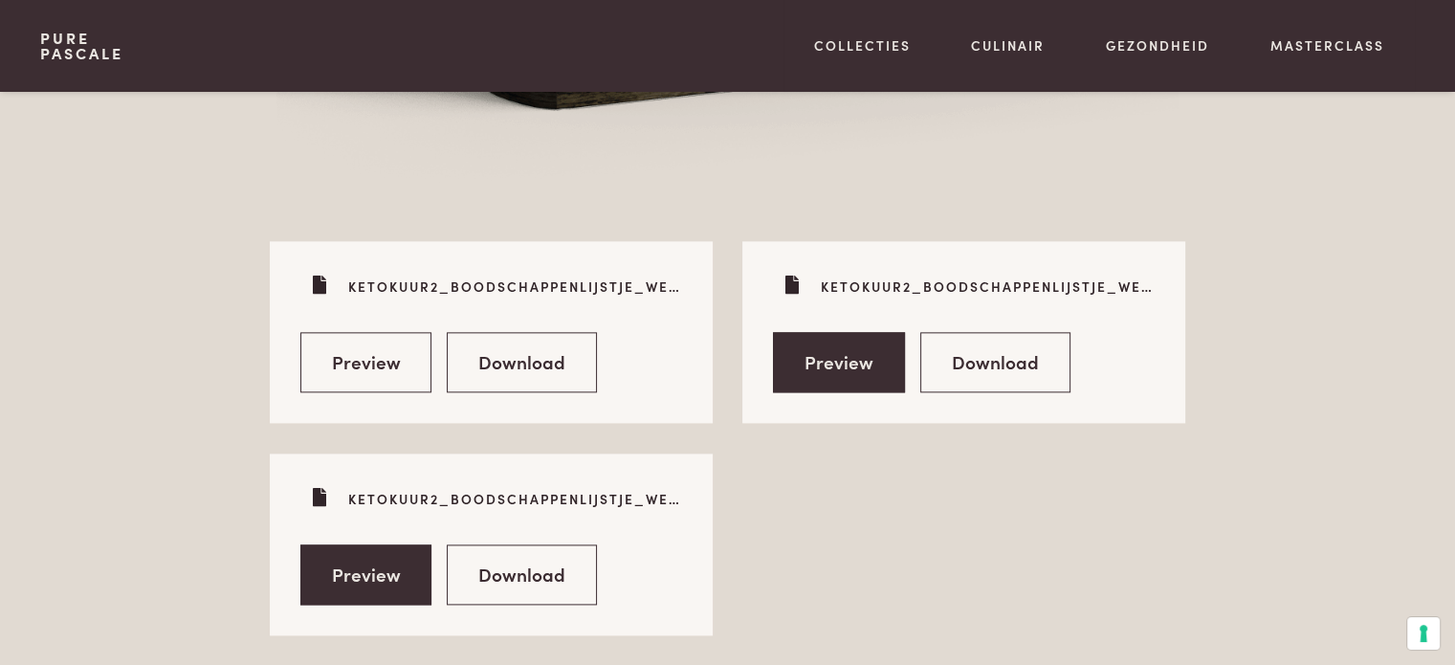
click at [379, 364] on link "Preview" at bounding box center [366, 362] width 132 height 60
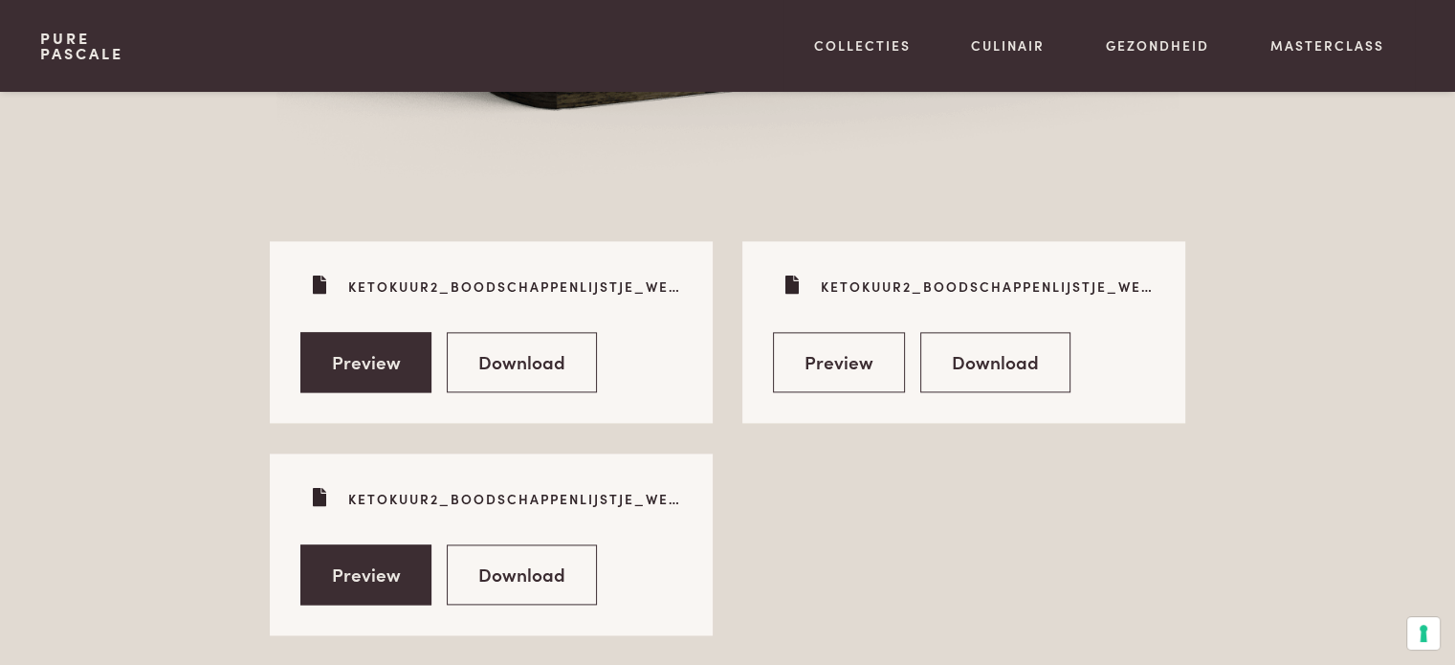
click at [872, 369] on link "Preview" at bounding box center [839, 362] width 132 height 60
